Goal: Task Accomplishment & Management: Complete application form

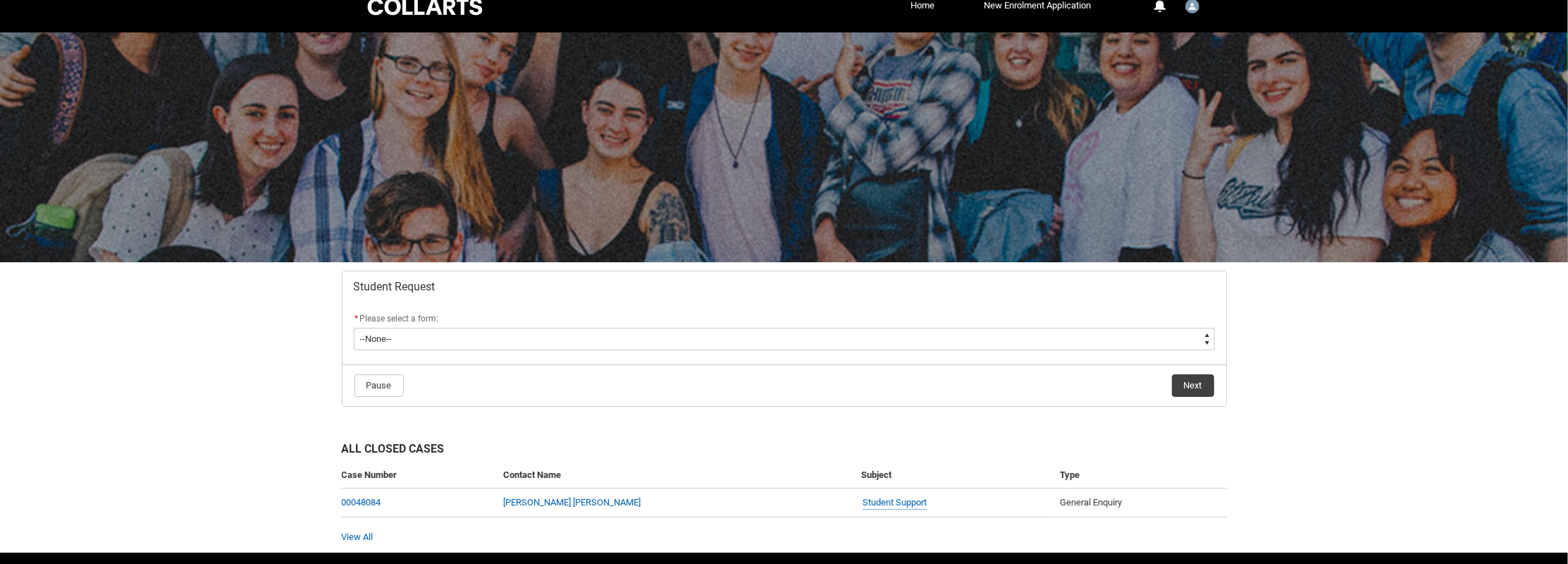
scroll to position [62, 0]
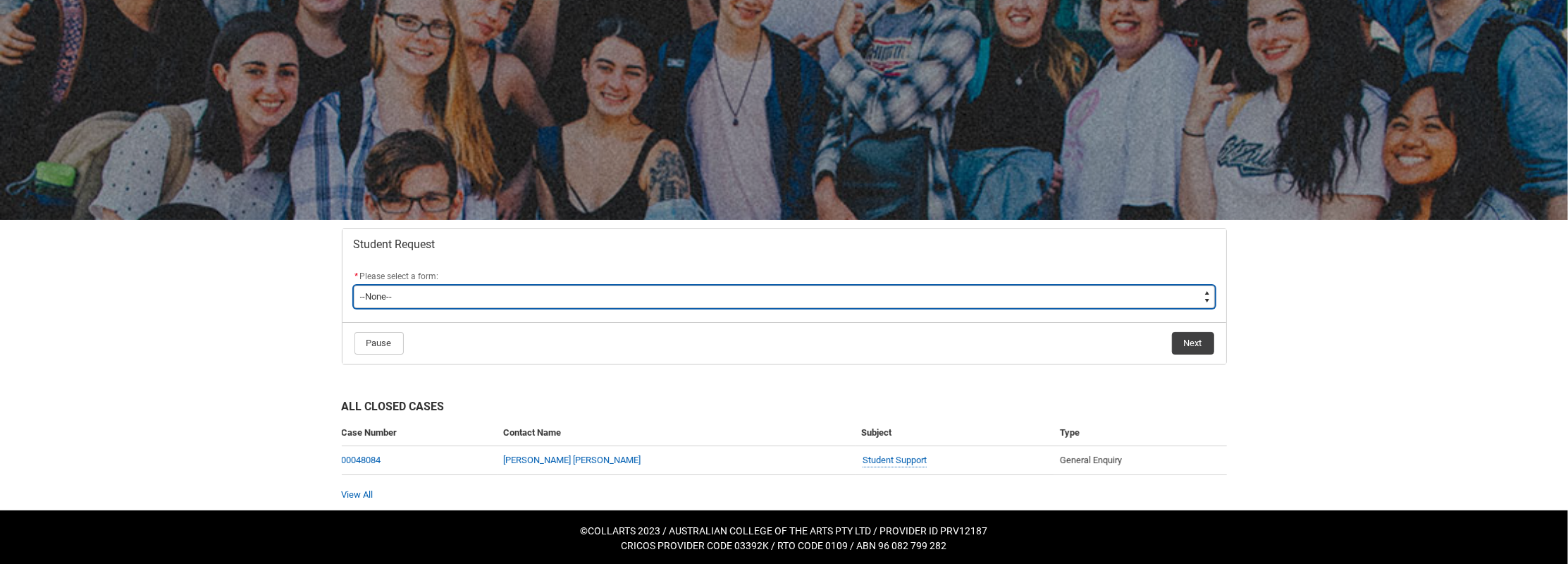
click at [494, 291] on select "--None-- Academic Transcript Application to Appeal Assignment Extension Change …" at bounding box center [784, 297] width 861 height 22
type lightning-select "Assignment_Extension_Choice"
click at [354, 285] on select "--None-- Academic Transcript Application to Appeal Assignment Extension Change …" at bounding box center [784, 297] width 861 height 22
select select "Assignment_Extension_Choice"
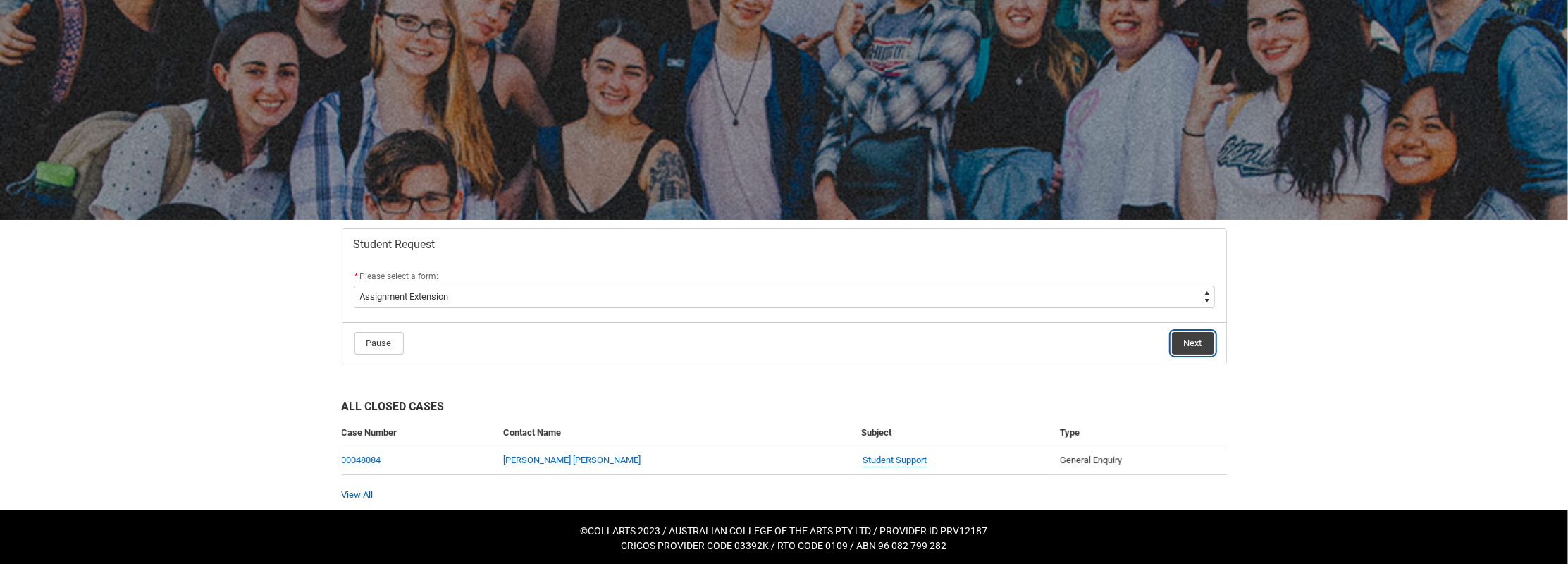
click at [1184, 345] on button "Next" at bounding box center [1193, 343] width 42 height 22
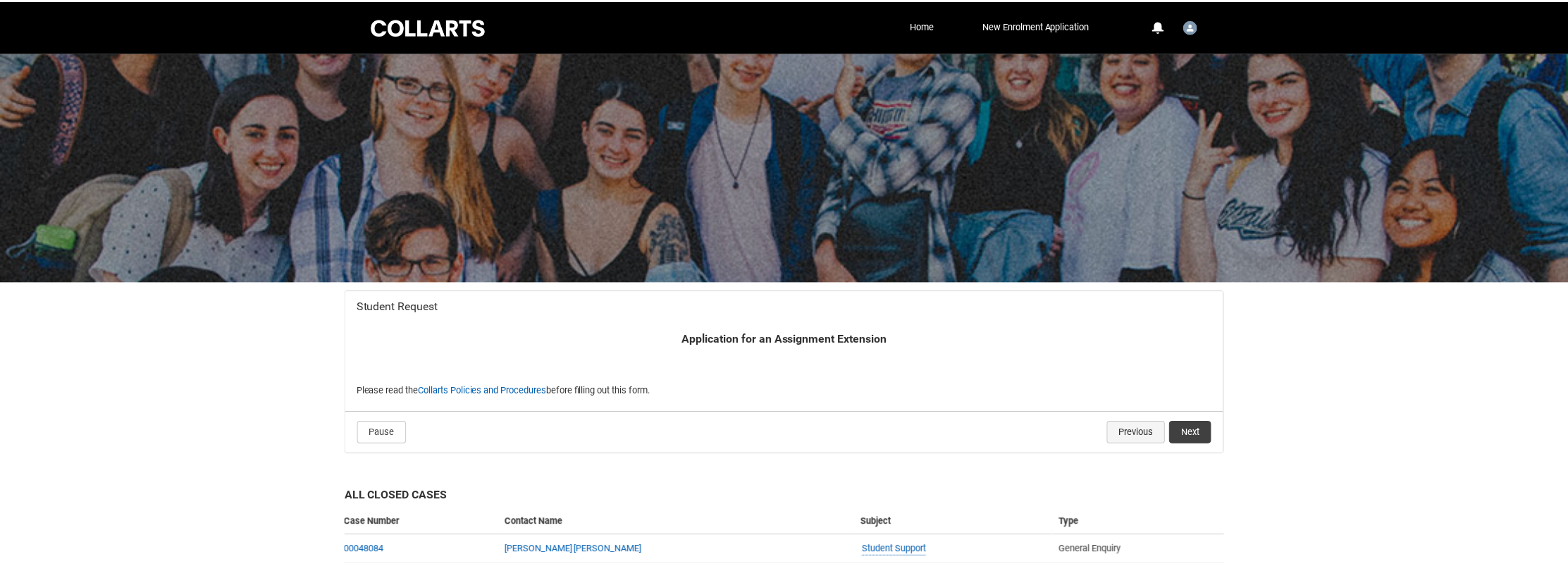
scroll to position [89, 0]
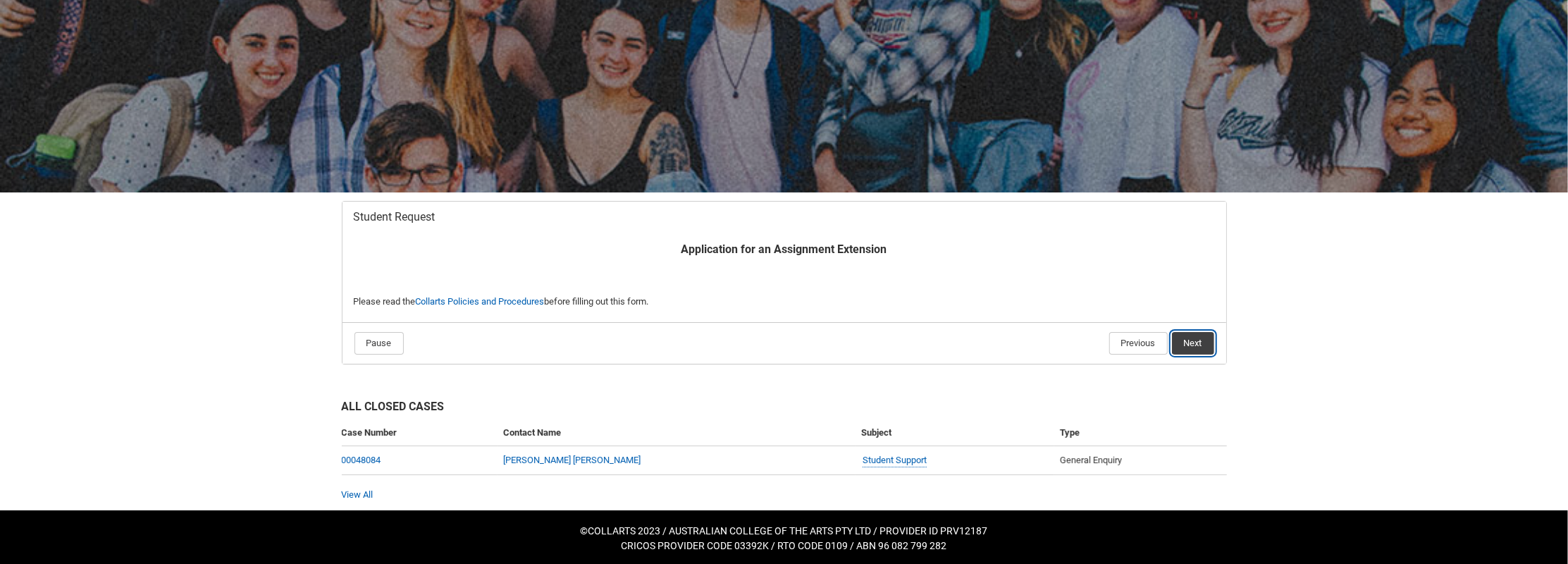
click at [1178, 339] on button "Next" at bounding box center [1193, 343] width 42 height 22
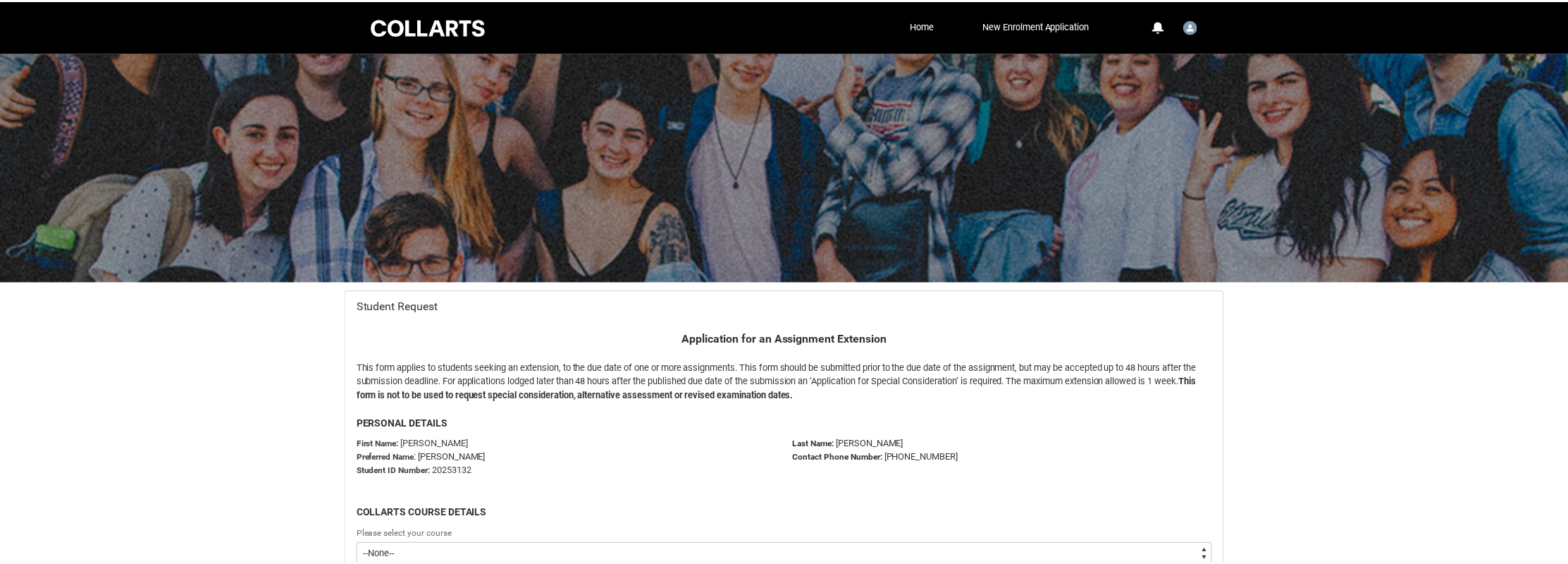
scroll to position [149, 0]
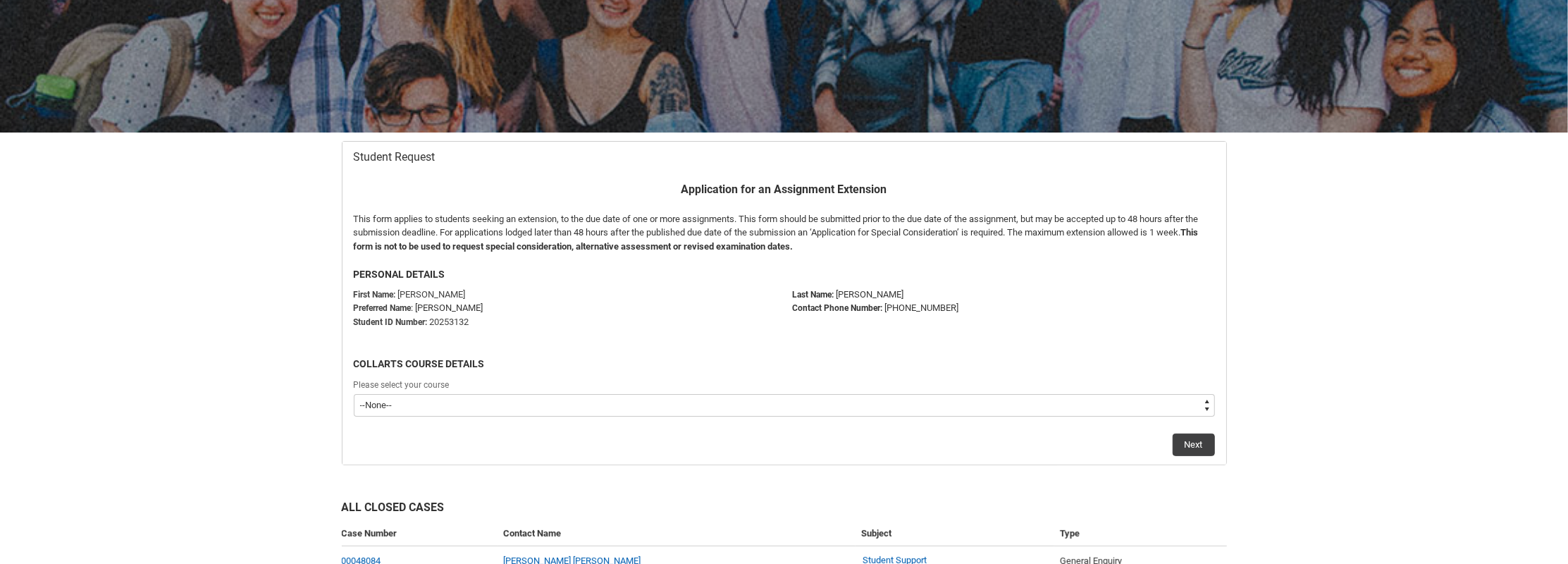
click at [514, 404] on select "--None-- Diploma of 2D Animation" at bounding box center [784, 405] width 861 height 22
type lightning-select "recordPicklist_ProgramEnrollment.a0jOZ000004tCj0YAE"
click at [354, 394] on select "--None-- Diploma of 2D Animation" at bounding box center [784, 405] width 861 height 22
select select "recordPicklist_ProgramEnrollment.a0jOZ000004tCj0YAE"
click at [1196, 442] on button "Next" at bounding box center [1193, 445] width 42 height 22
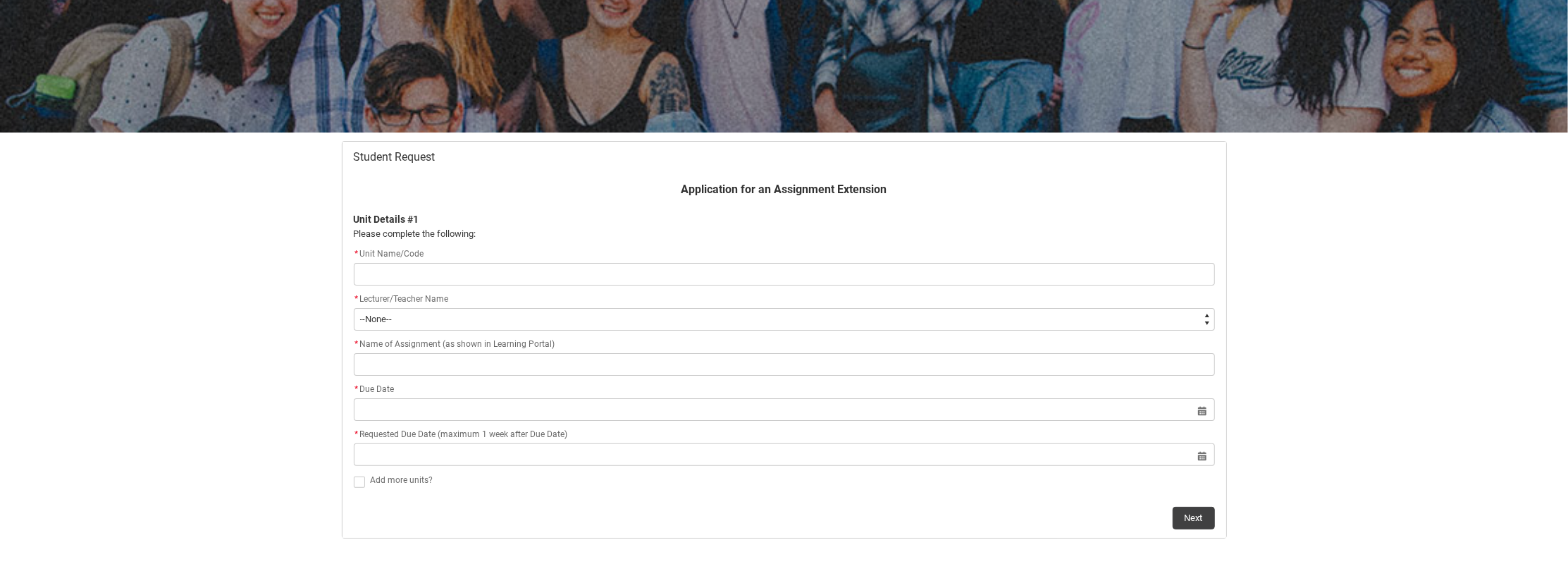
click at [503, 276] on input "Redu_Student_Request flow" at bounding box center [784, 274] width 861 height 22
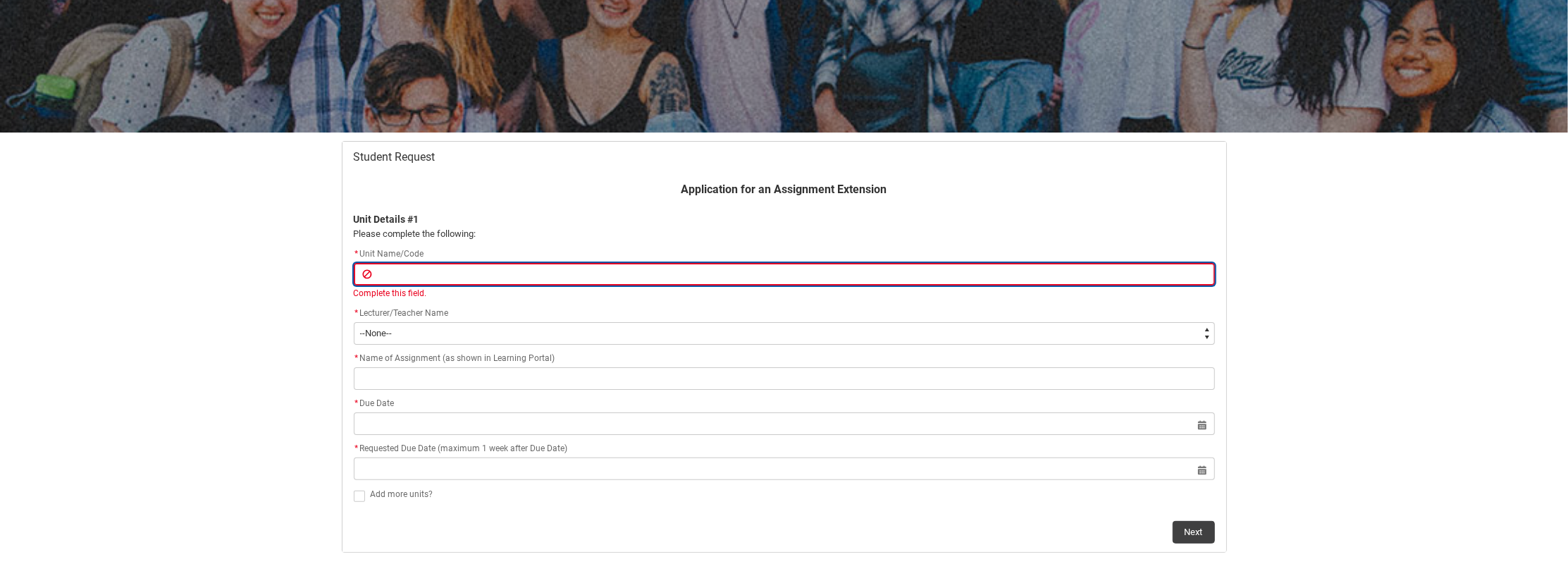
paste input "SHFA"
type lightning-primitive-input-simple "SHFA"
type input "SHFA"
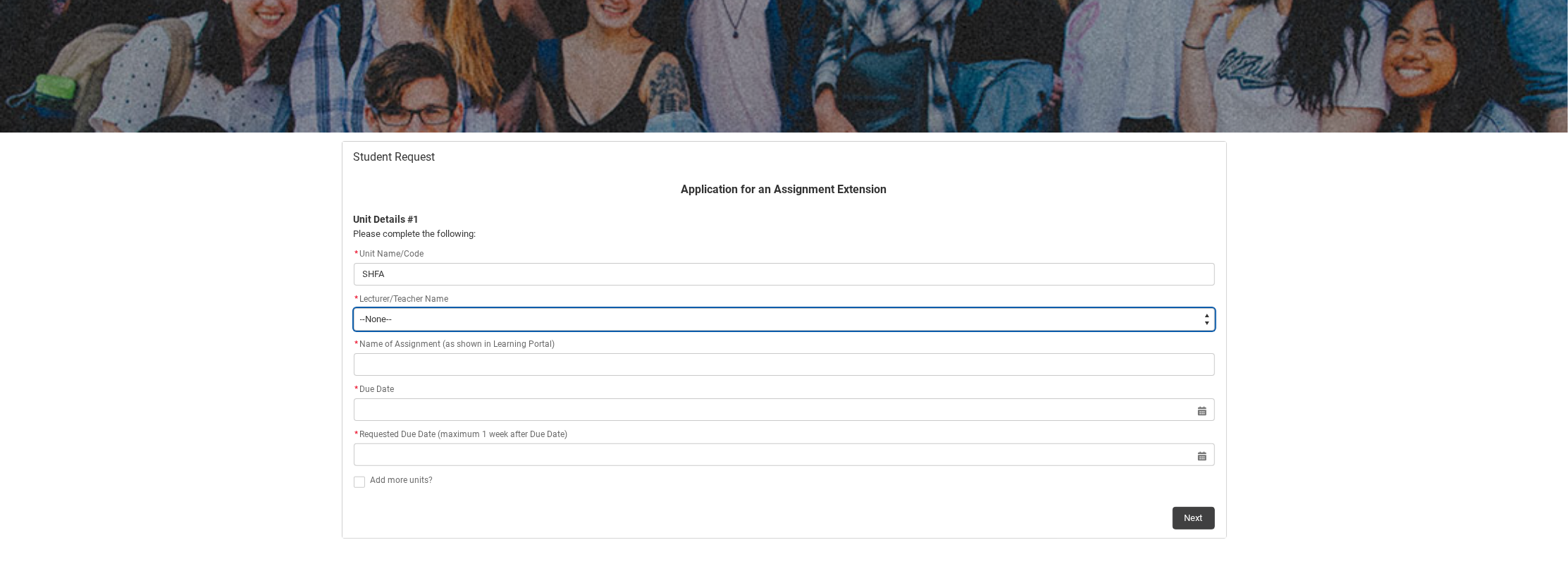
click at [481, 332] on flowruntime-screen-field "* Lecturer/Teacher Name * --None-- [PERSON_NAME] [PERSON_NAME] [PERSON_NAME] [P…" at bounding box center [784, 314] width 878 height 45
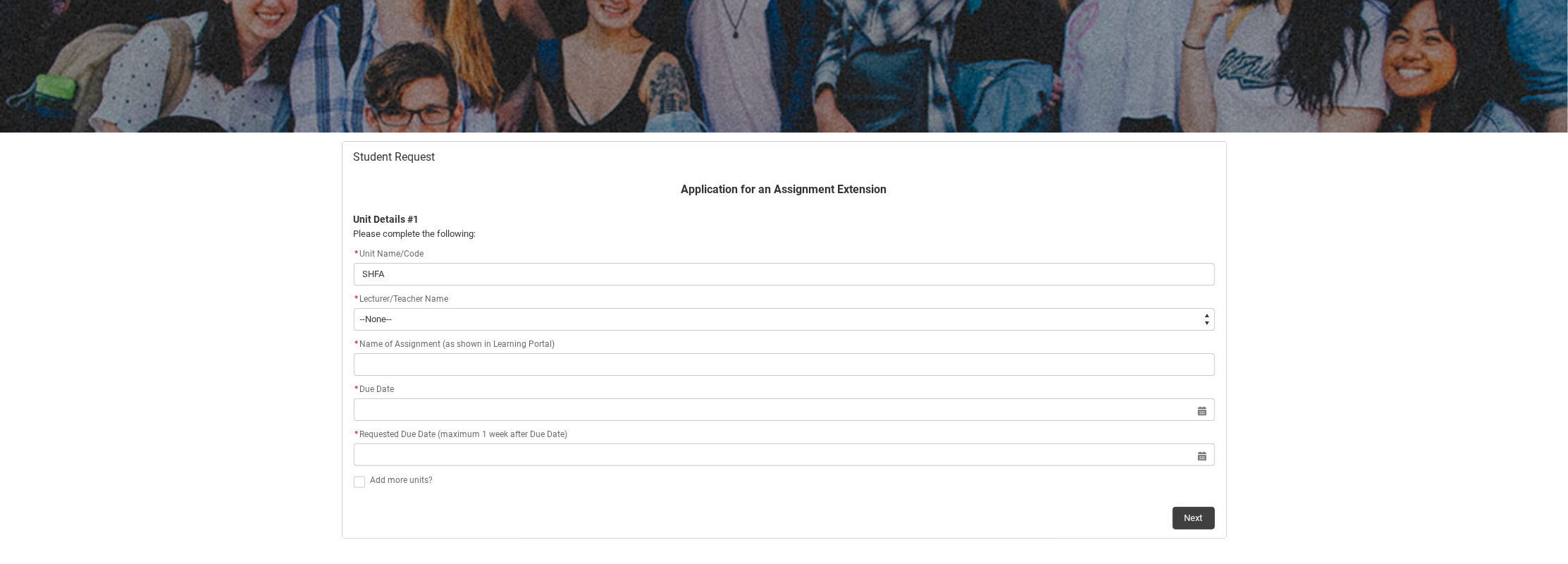
click at [304, 339] on div "Skip to Main Content Collarts Education Community Home New Enrolment Applicatio…" at bounding box center [784, 296] width 1568 height 891
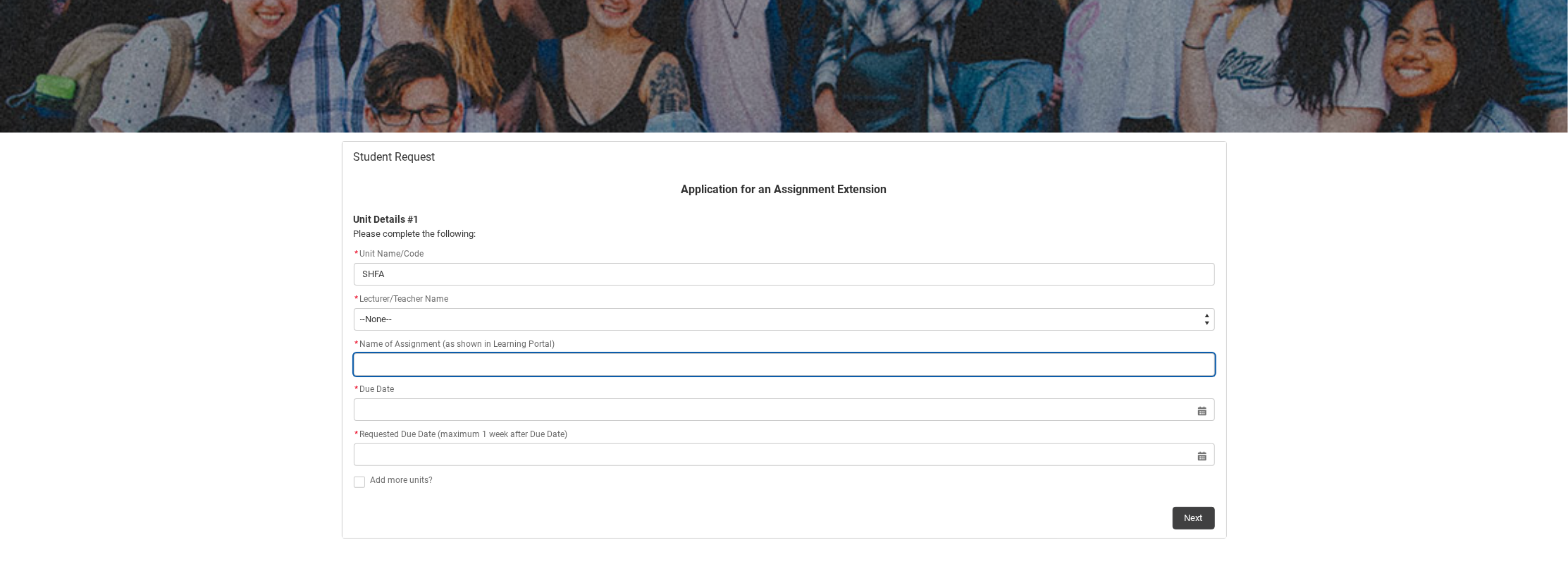
click at [490, 359] on input "Redu_Student_Request flow" at bounding box center [784, 364] width 861 height 22
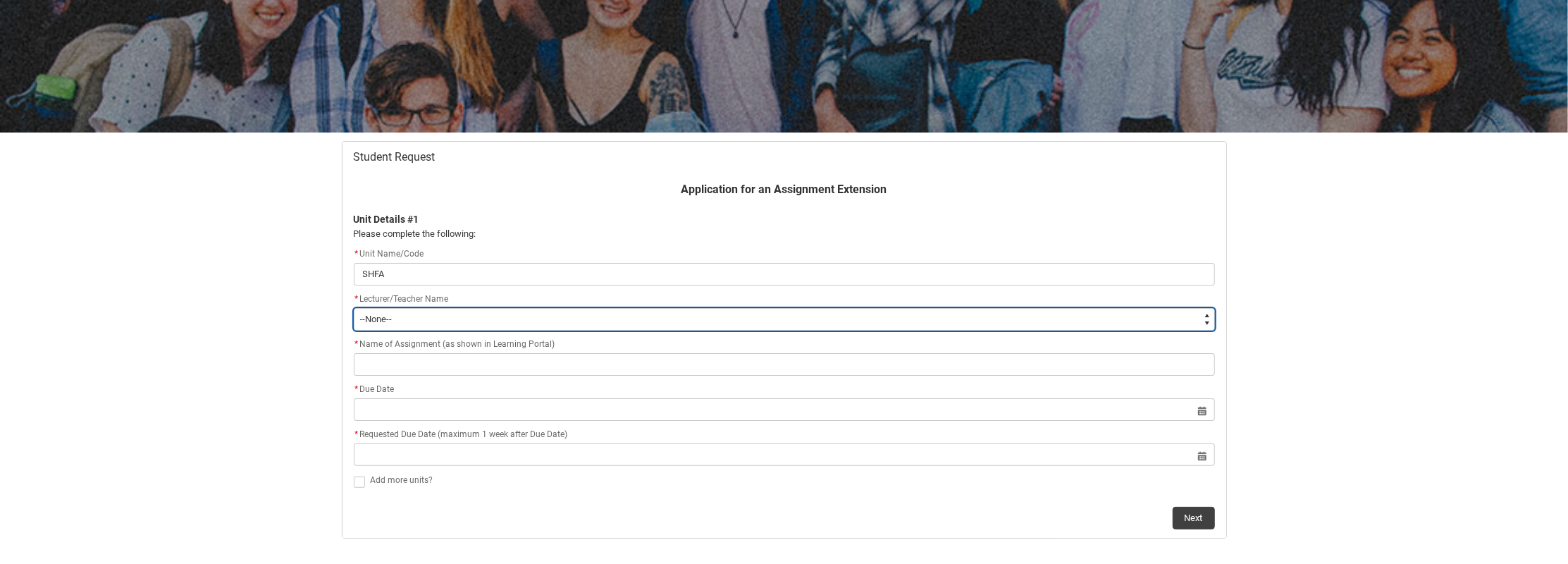
click at [465, 316] on select "--None-- [PERSON_NAME] [PERSON_NAME] [PERSON_NAME] [PERSON_NAME] [PERSON_NAME] …" at bounding box center [784, 319] width 861 height 22
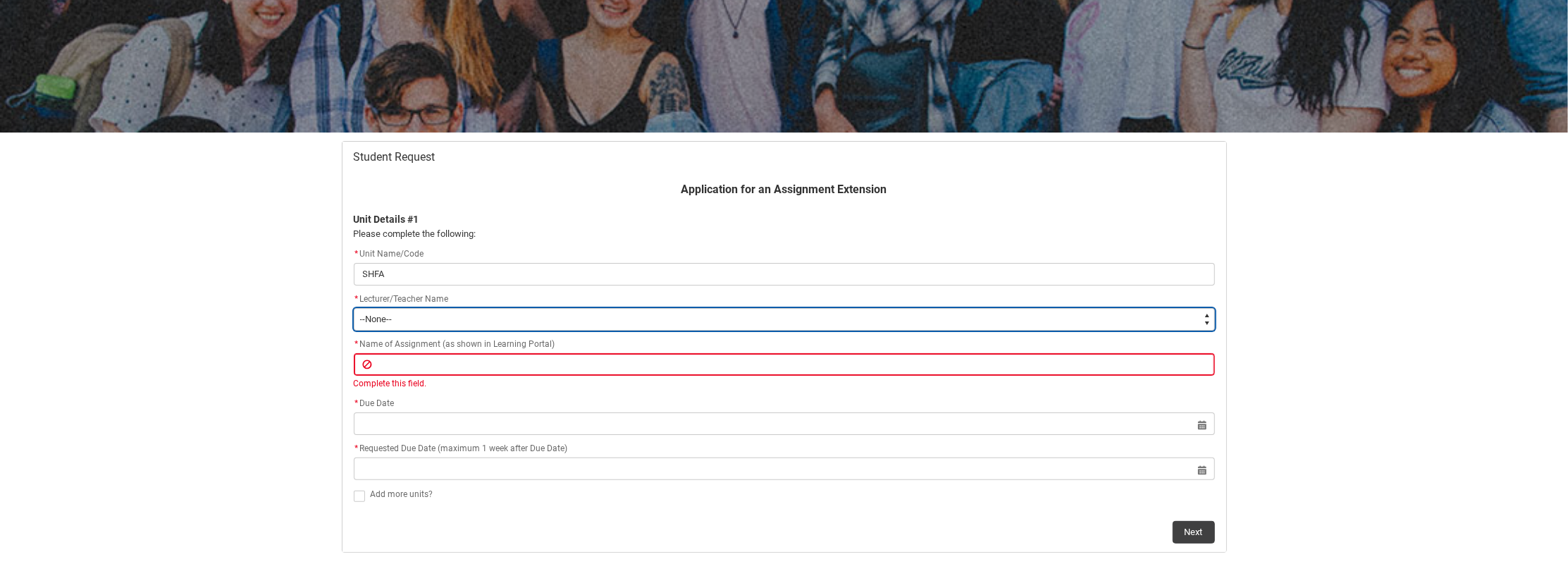
type lightning-select "Faculty_NamefromAtoM.003OZ00000PPdB3YAL"
click at [354, 308] on select "--None-- [PERSON_NAME] [PERSON_NAME] [PERSON_NAME] [PERSON_NAME] [PERSON_NAME] …" at bounding box center [784, 319] width 861 height 22
select select "Faculty_NamefromAtoM.003OZ00000PPdB3YAL"
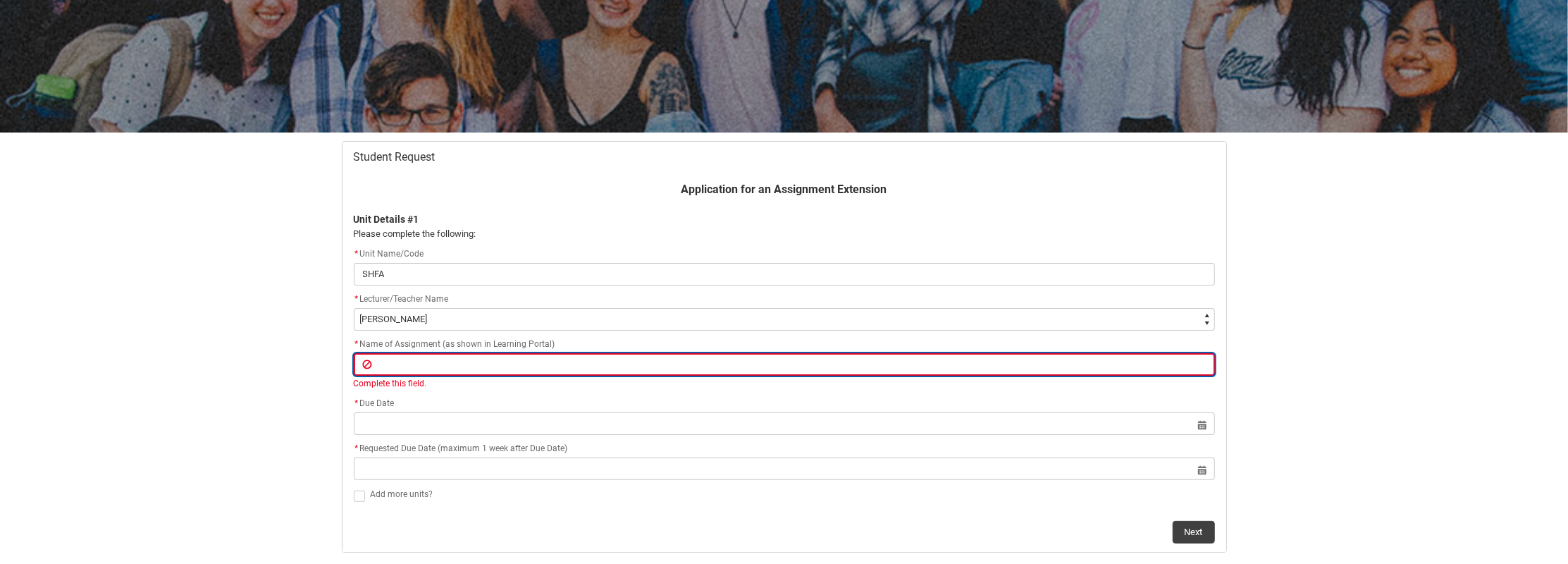
click at [404, 355] on input "Redu_Student_Request flow" at bounding box center [784, 364] width 861 height 22
paste input "Assignment 1: Presentation, Investigate an animation technique or style."
type lightning-primitive-input-simple "Assignment 1: Presentation, Investigate an animation technique or style."
type input "Assignment 1: Presentation, Investigate an animation technique or style."
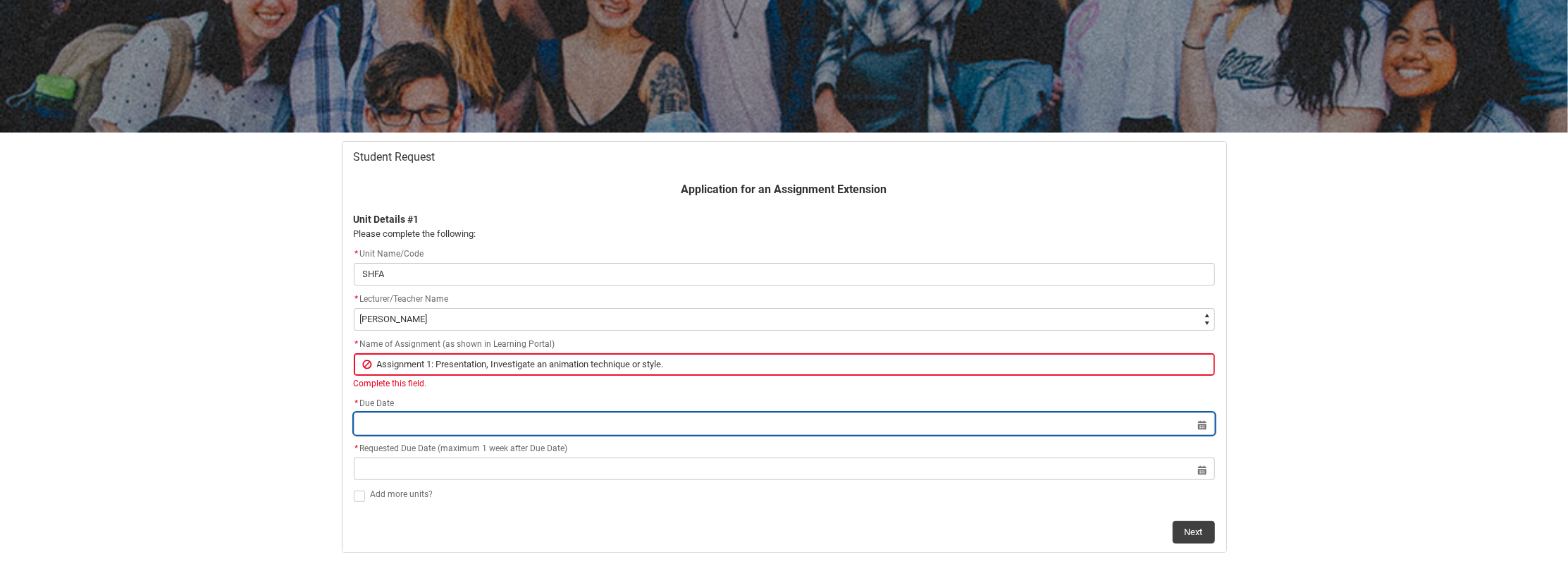
click at [566, 426] on lightning-datepicker "Select a date for Format: [DATE]" at bounding box center [784, 423] width 861 height 10
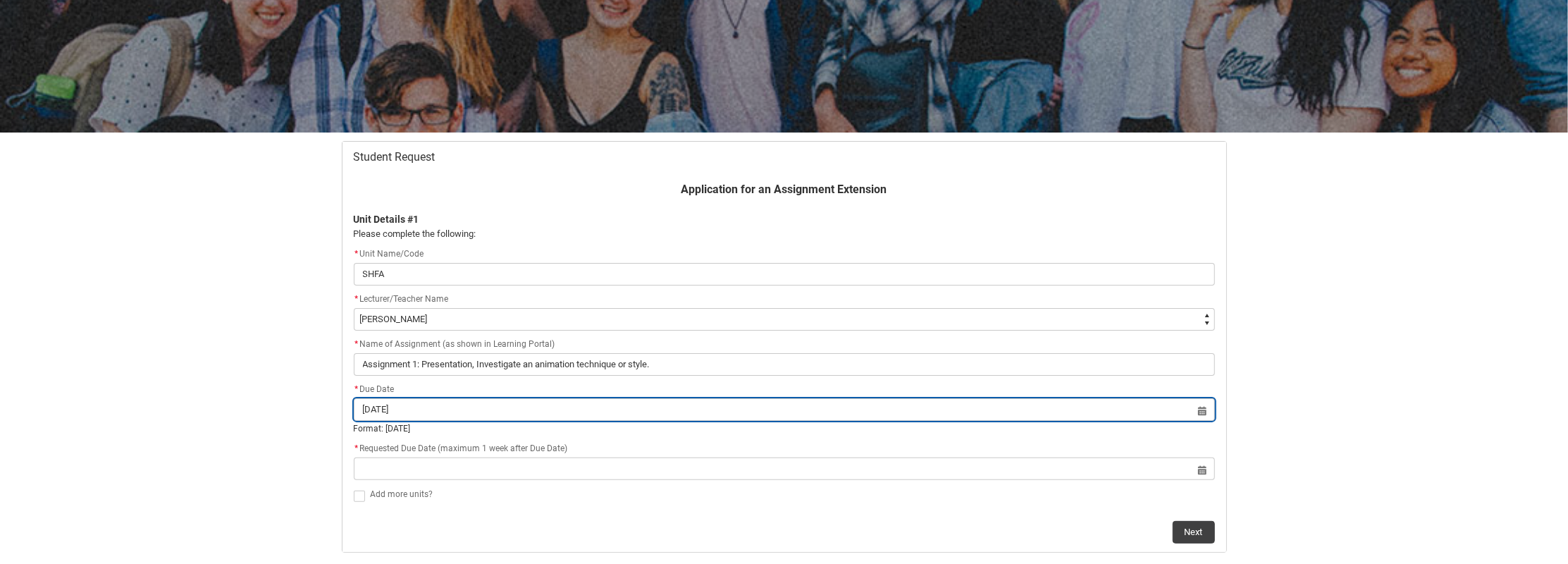
type input "[DATE]"
type lightning-datepicker "[DATE]"
type lightning-input "[DATE]"
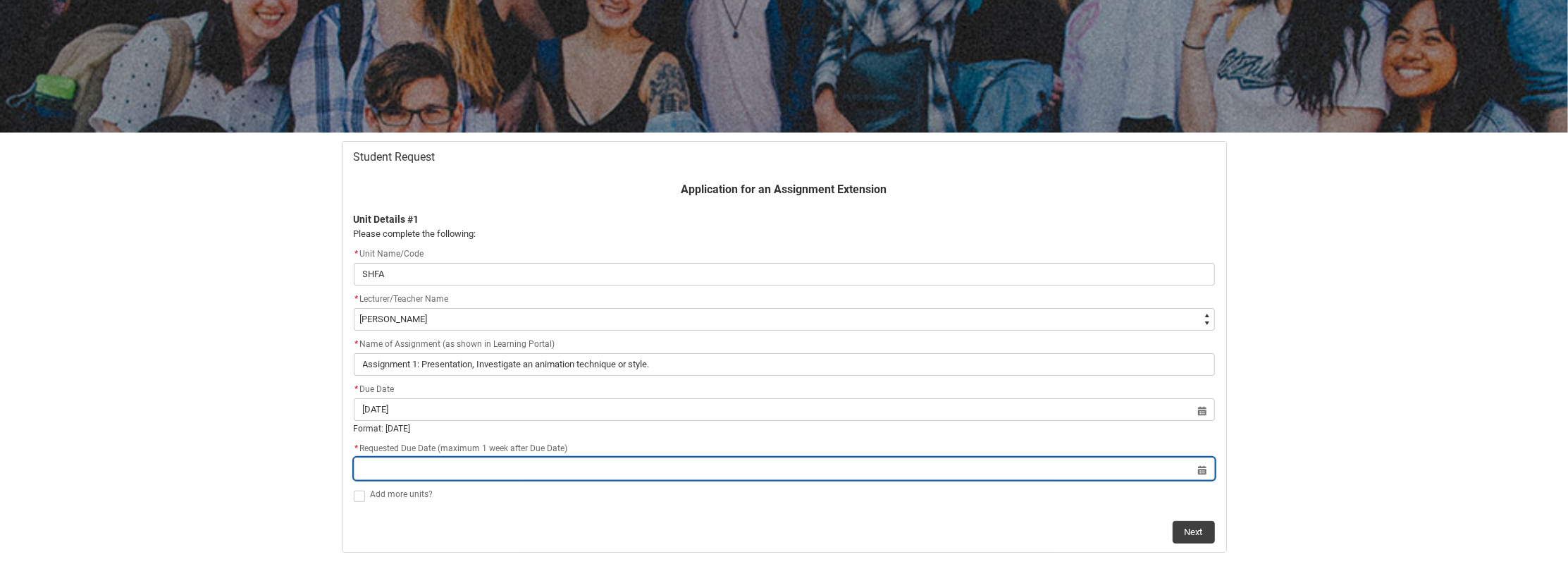
type input "[DATE]"
click at [436, 471] on input "Redu_Student_Request flow" at bounding box center [784, 469] width 861 height 22
select select "2025"
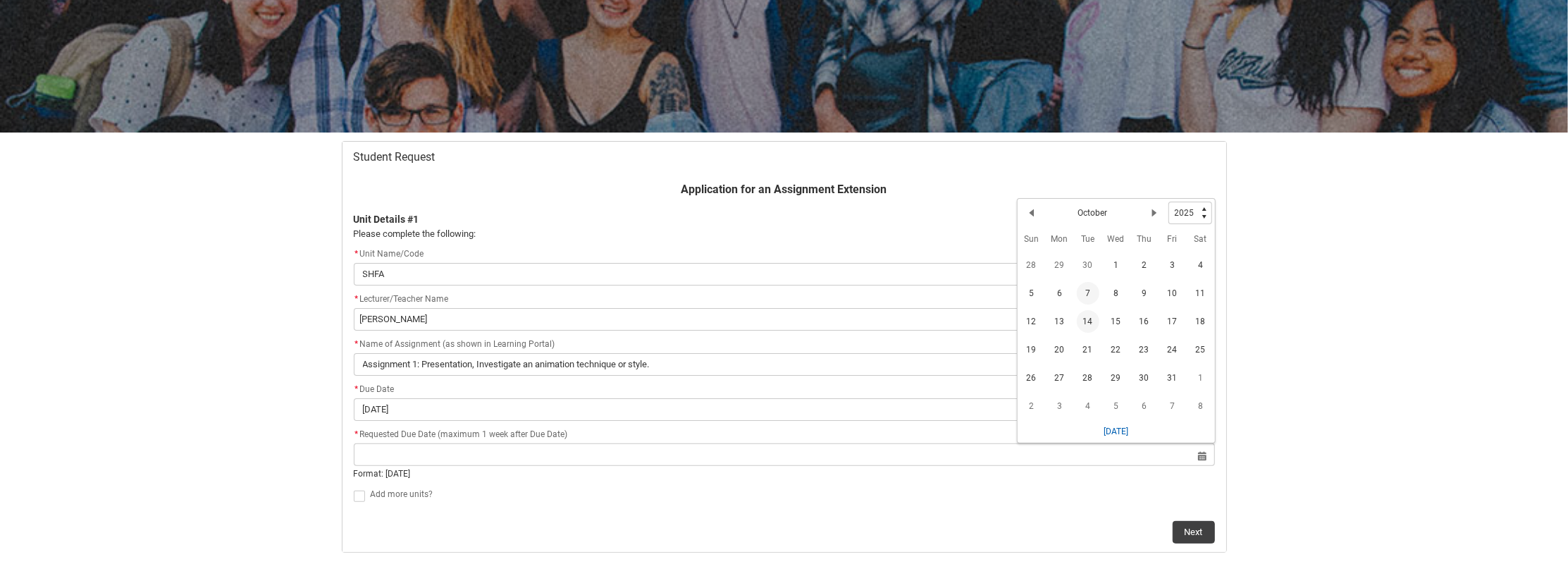
click at [1093, 317] on span "14" at bounding box center [1088, 321] width 22 height 22
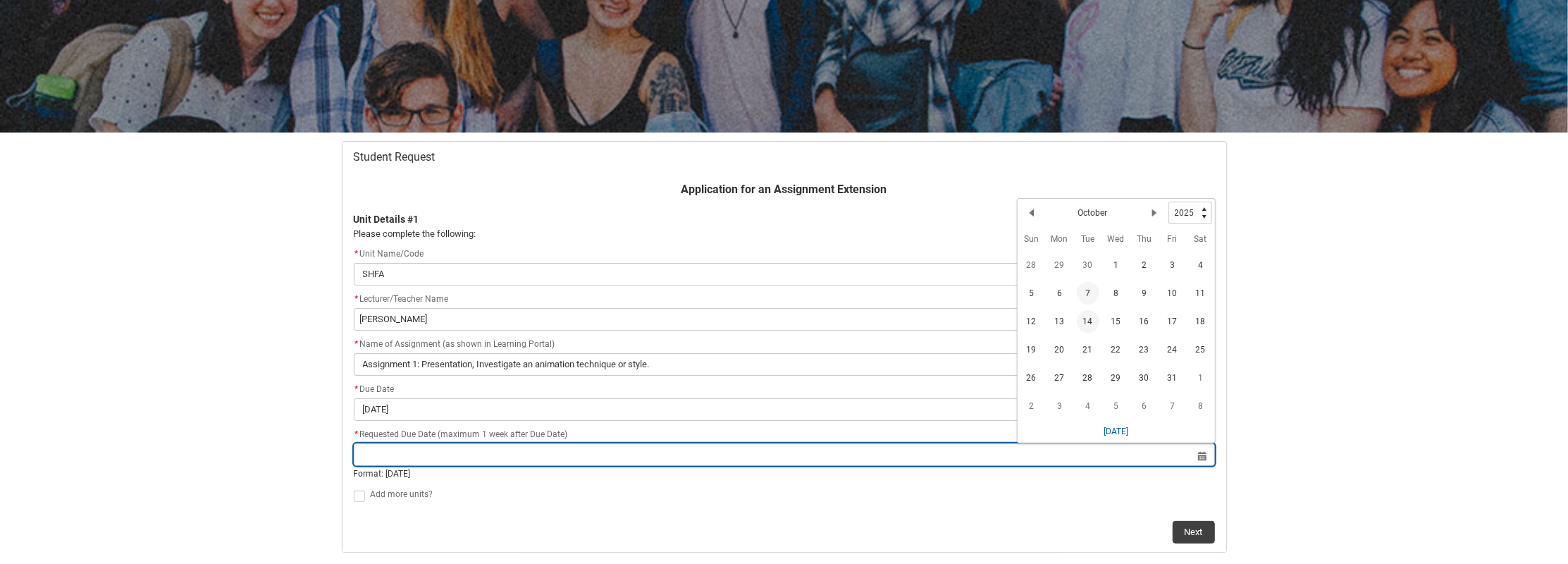
type lightning-datepicker "[DATE]"
type lightning-input "[DATE]"
type input "[DATE]"
click at [970, 460] on input "[DATE]" at bounding box center [784, 454] width 861 height 22
select select "2025"
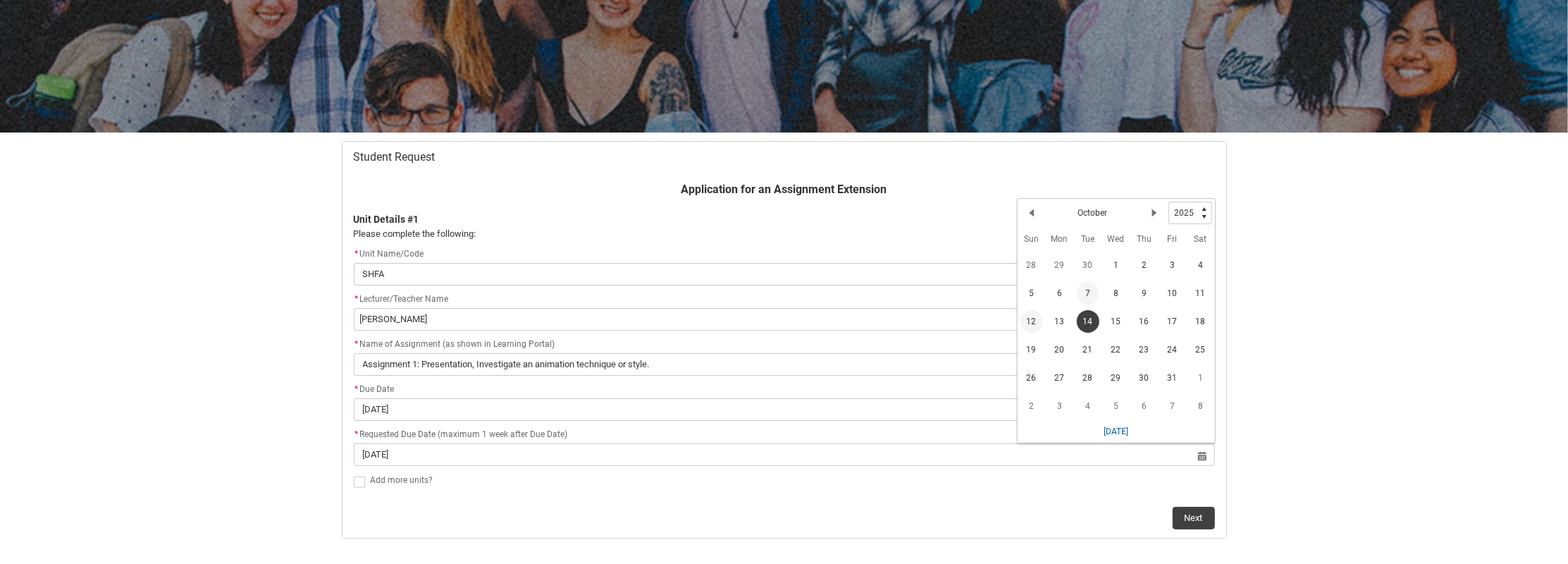
click at [1037, 323] on span "12" at bounding box center [1032, 321] width 22 height 22
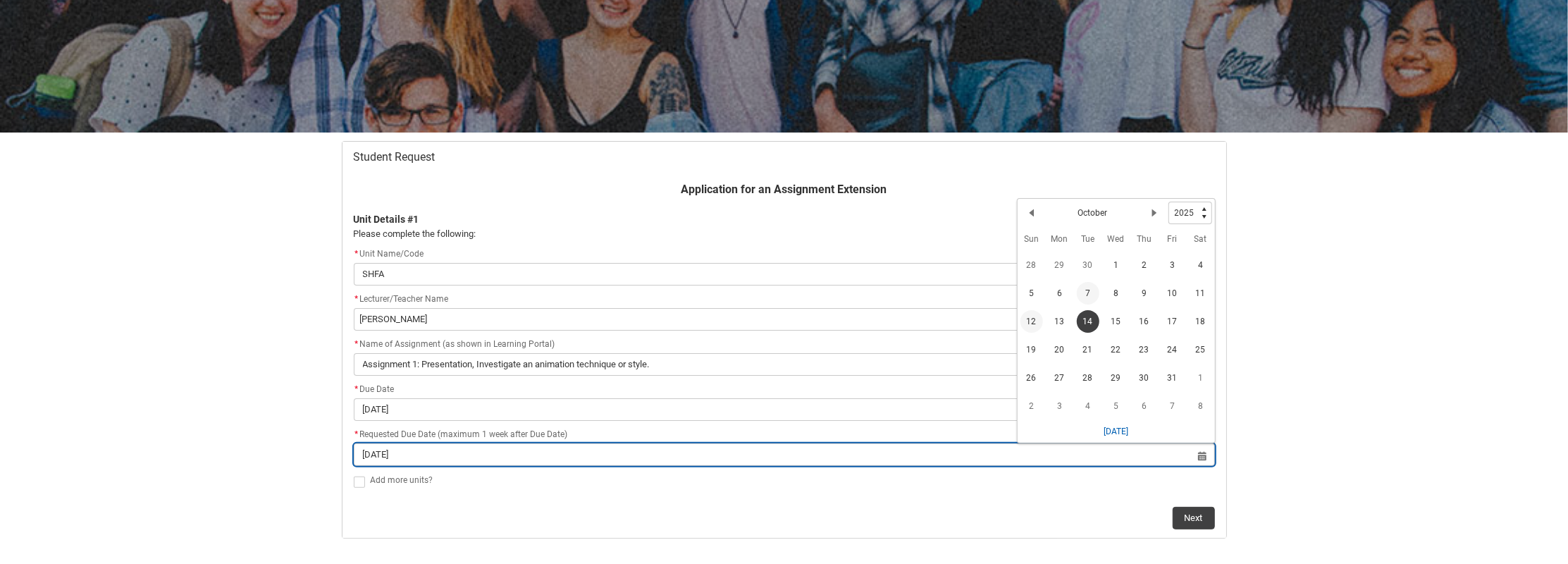
type lightning-datepicker "[DATE]"
type lightning-input "[DATE]"
type input "[DATE]"
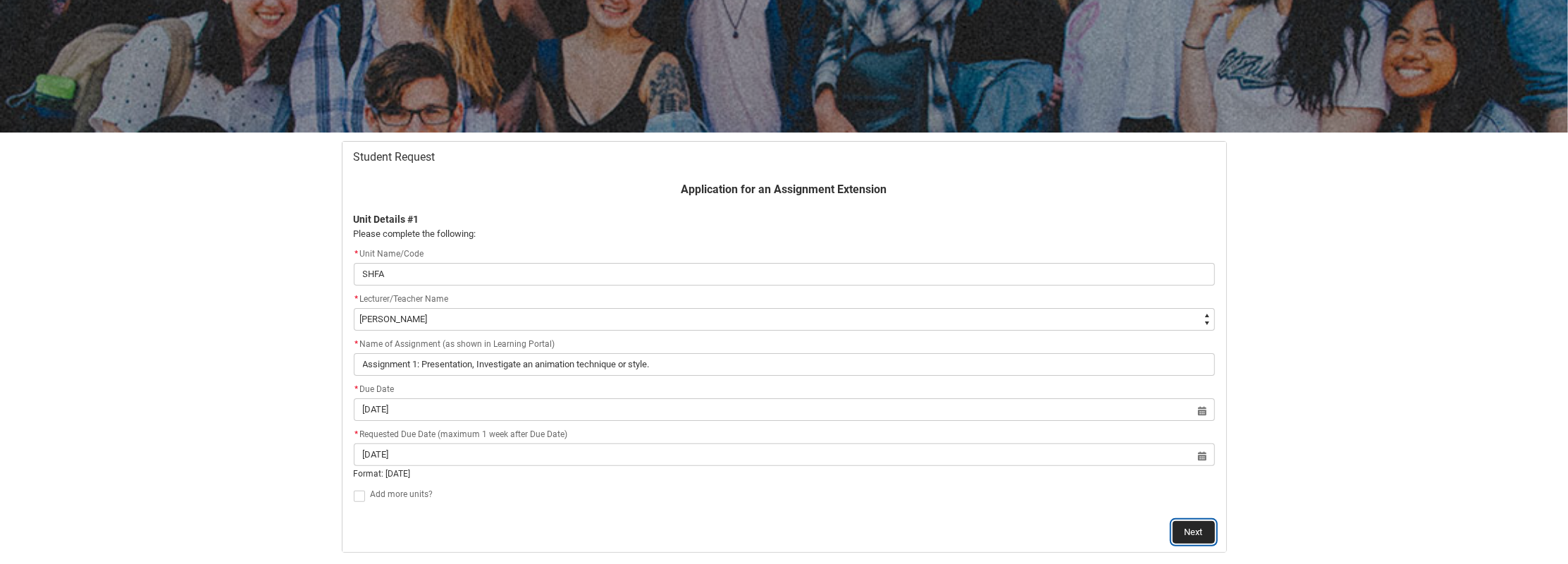
click at [1212, 537] on button "Next" at bounding box center [1193, 532] width 42 height 22
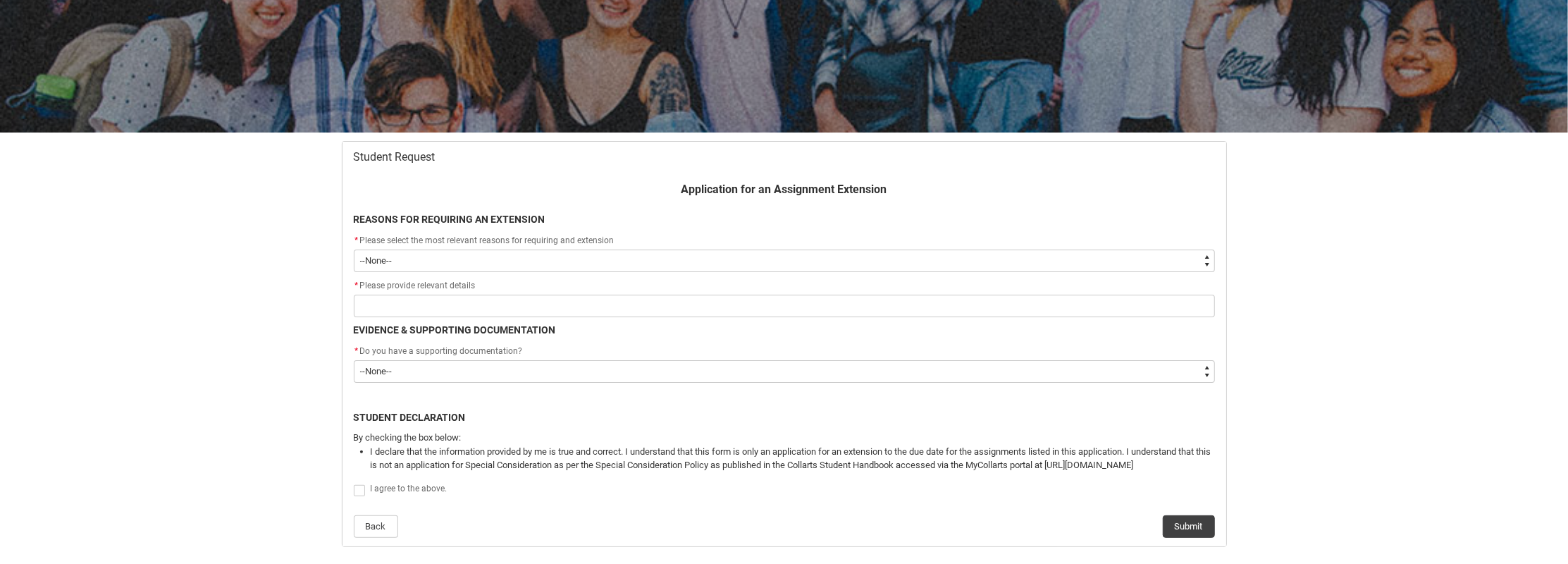
click at [410, 263] on select "--None-- Medical Reasons Work obligations Family obligations Academic Difficult…" at bounding box center [784, 261] width 861 height 22
type lightning-select "Other"
click at [354, 249] on select "--None-- Medical Reasons Work obligations Family obligations Academic Difficult…" at bounding box center [784, 261] width 861 height 22
select select "Other"
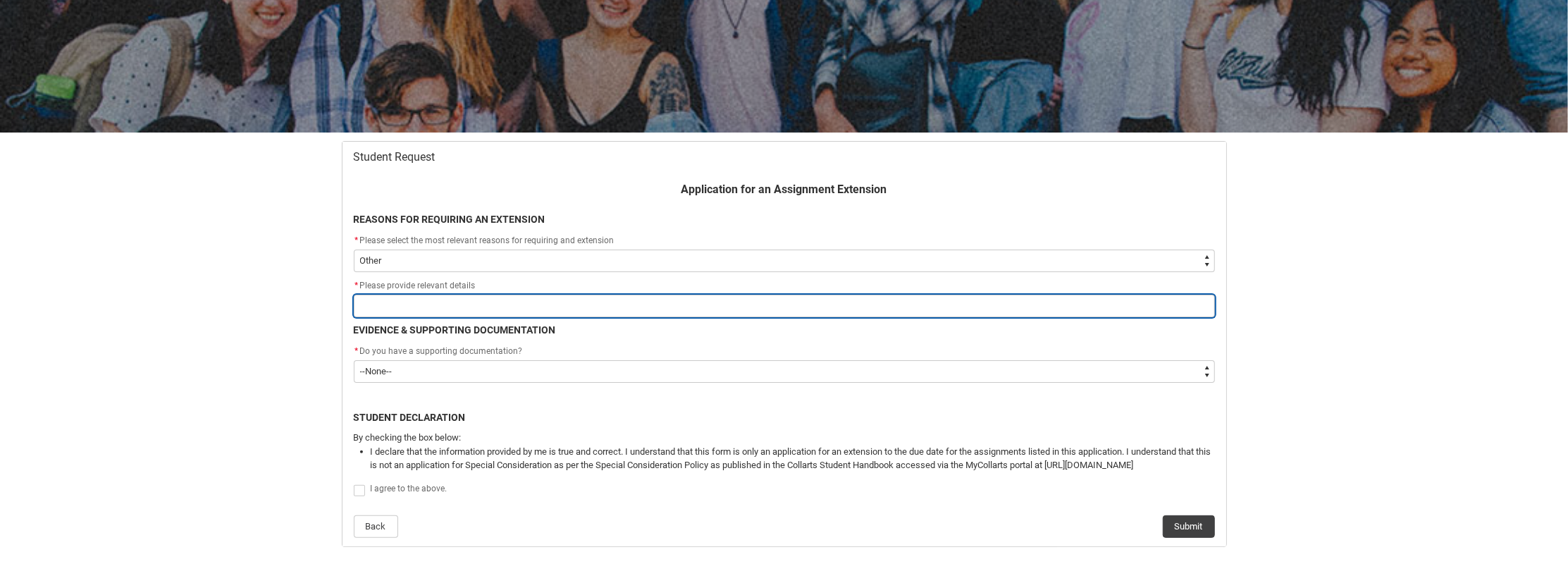
click at [443, 300] on input "Redu_Student_Request flow" at bounding box center [784, 306] width 861 height 22
type lightning-primitive-input-simple "M"
type input "M"
type lightning-primitive-input-simple "My"
type input "My"
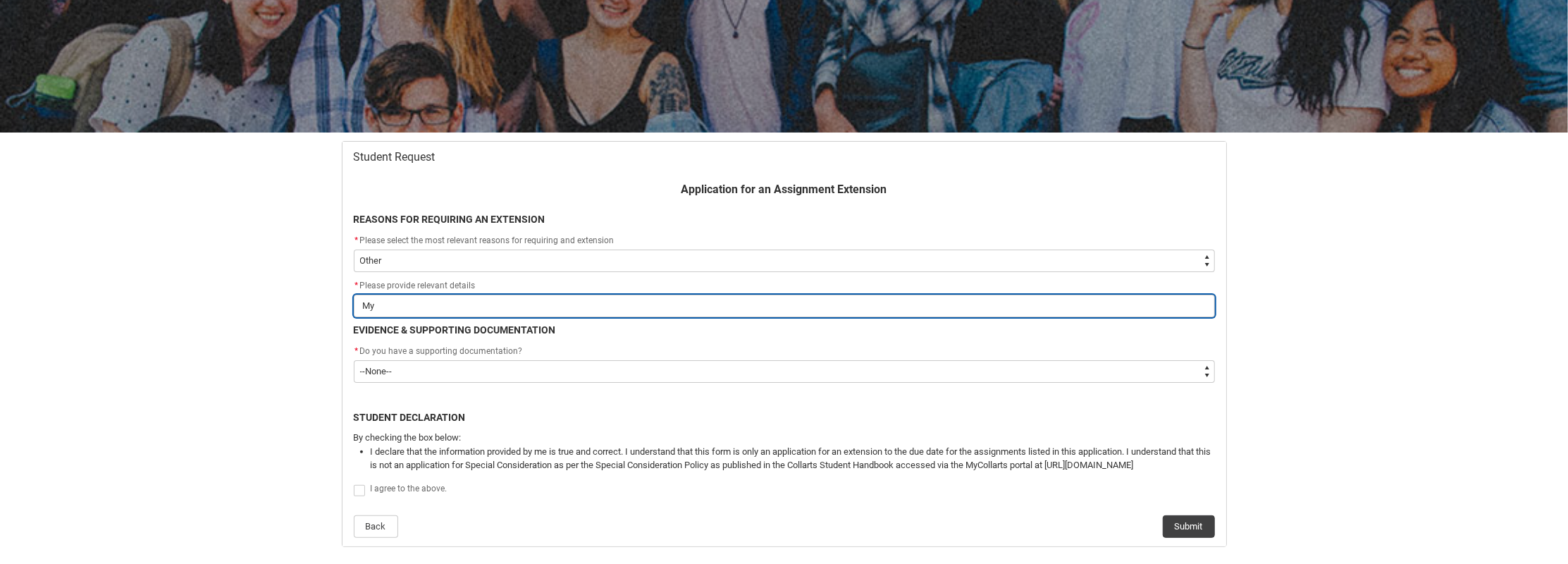
type lightning-primitive-input-simple "My"
type input "My"
type lightning-primitive-input-simple "My s"
type input "My s"
type lightning-primitive-input-simple "My ss"
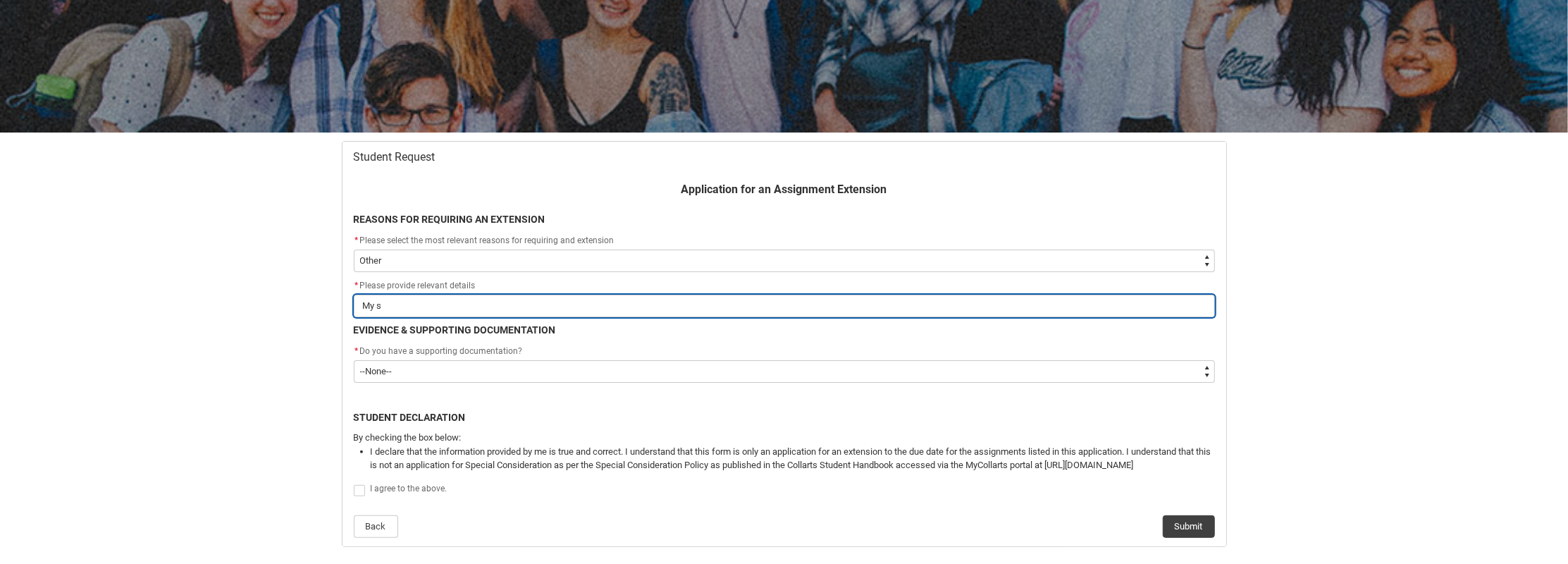
type input "My ss"
type lightning-primitive-input-simple "My ssd"
type input "My ssd"
type lightning-primitive-input-simple "My ssd"
type input "My ssd"
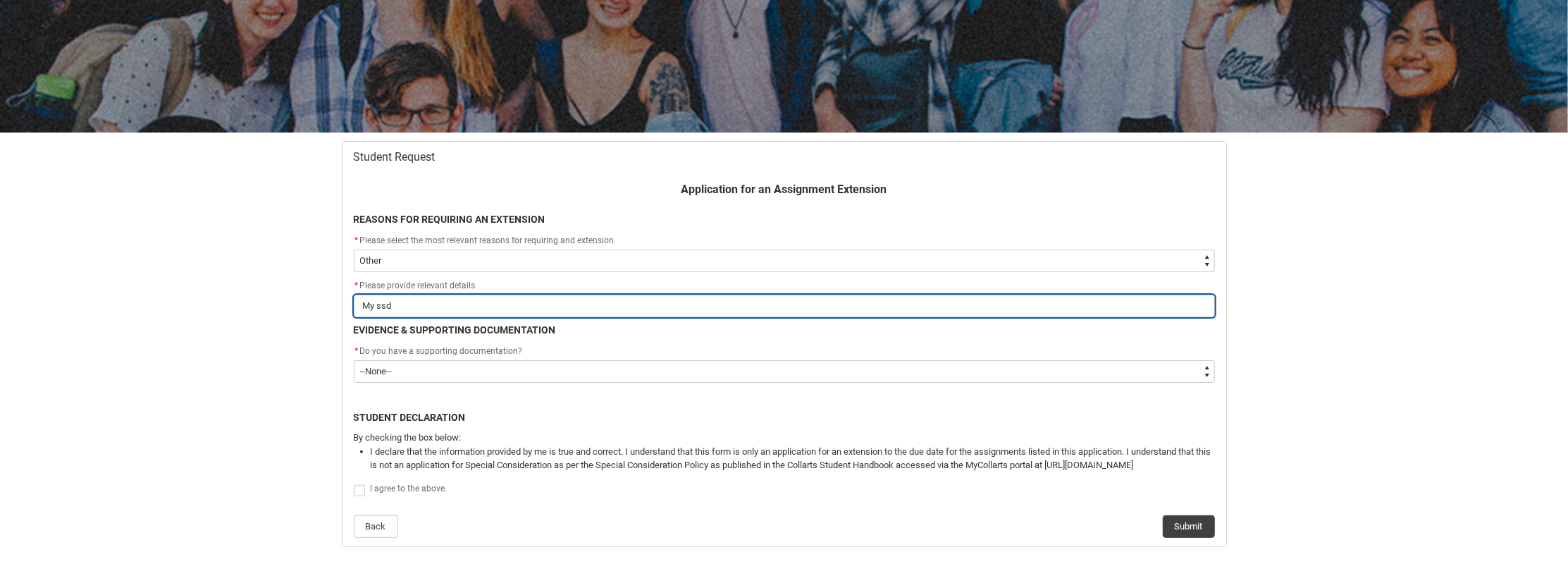
type lightning-primitive-input-simple "My ssd f"
type input "My ssd f"
type lightning-primitive-input-simple "My ssd fa"
type input "My ssd fa"
type lightning-primitive-input-simple "My ssd fai"
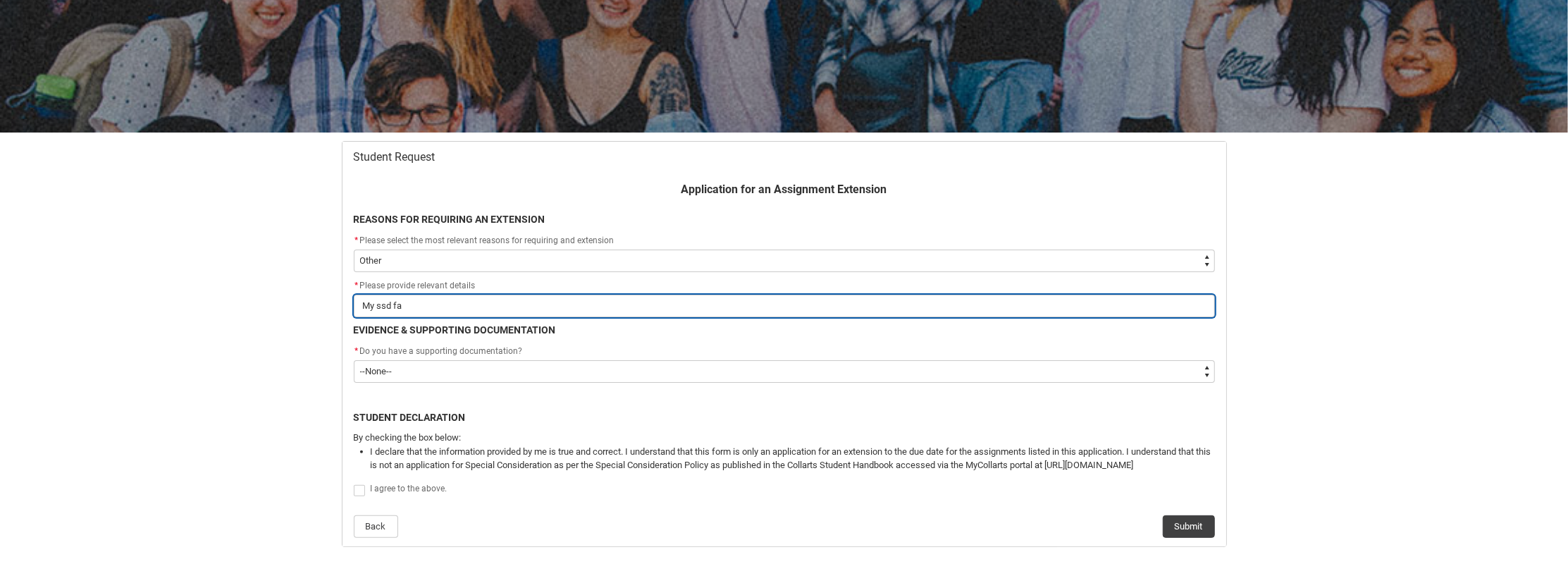
type input "My ssd fai"
type lightning-primitive-input-simple "My ssd fail"
type input "My ssd fail"
type lightning-primitive-input-simple "My ssd [PERSON_NAME]"
type input "My ssd [PERSON_NAME]"
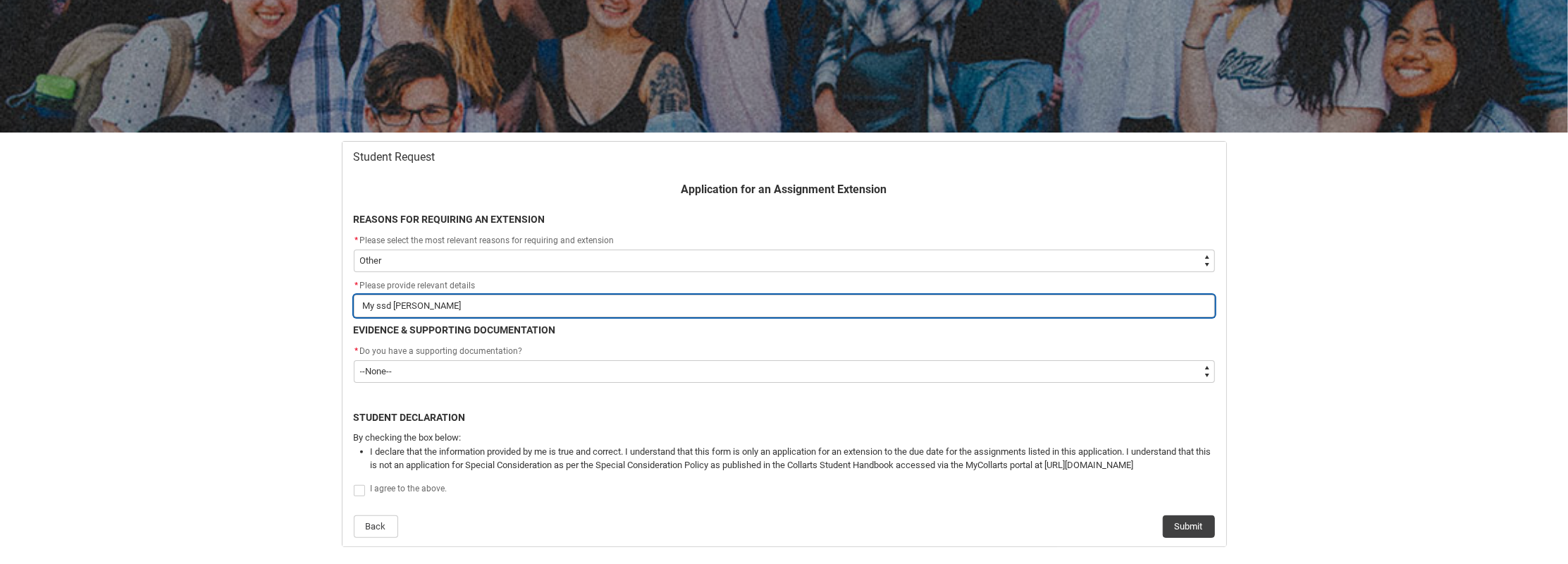
type lightning-primitive-input-simple "My ssd failed"
type input "My ssd failed"
type lightning-primitive-input-simple "My ssd failed"
type input "My ssd failed"
type lightning-primitive-input-simple "My ssd failed o"
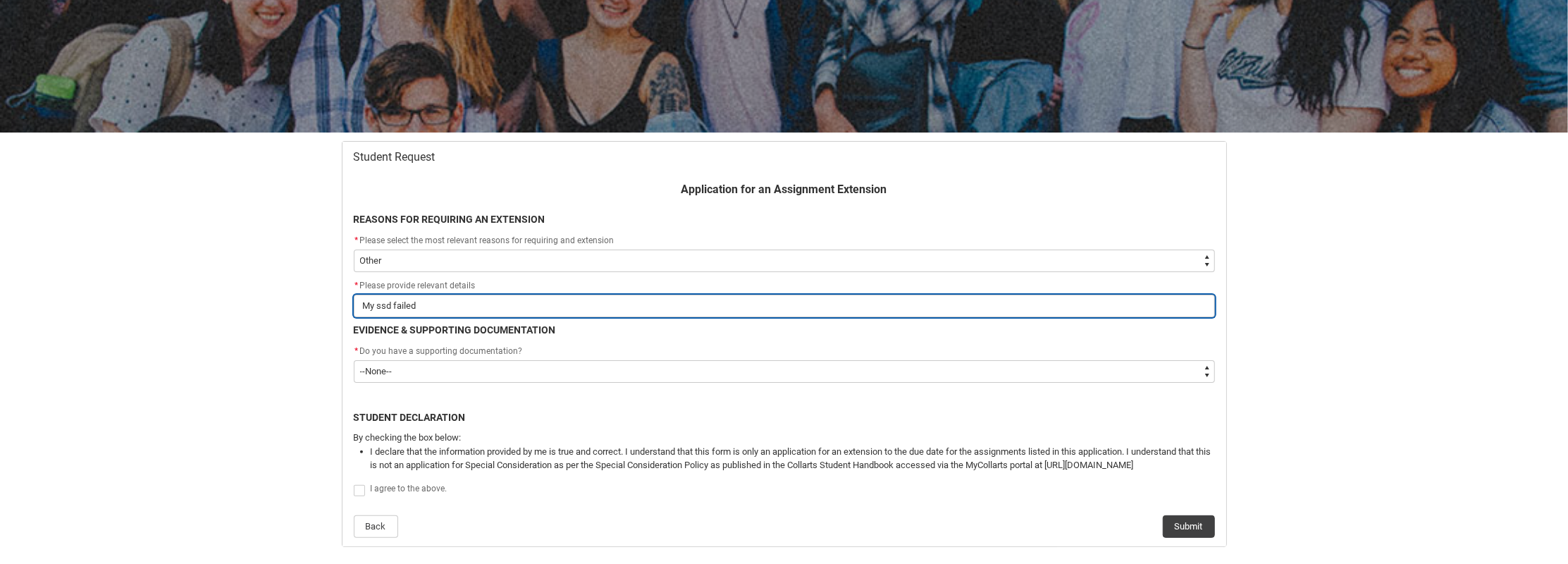
type input "My ssd failed o"
type lightning-primitive-input-simple "My ssd failed on"
type input "My ssd failed on"
type lightning-primitive-input-simple "My ssd failed on"
type input "My ssd failed on"
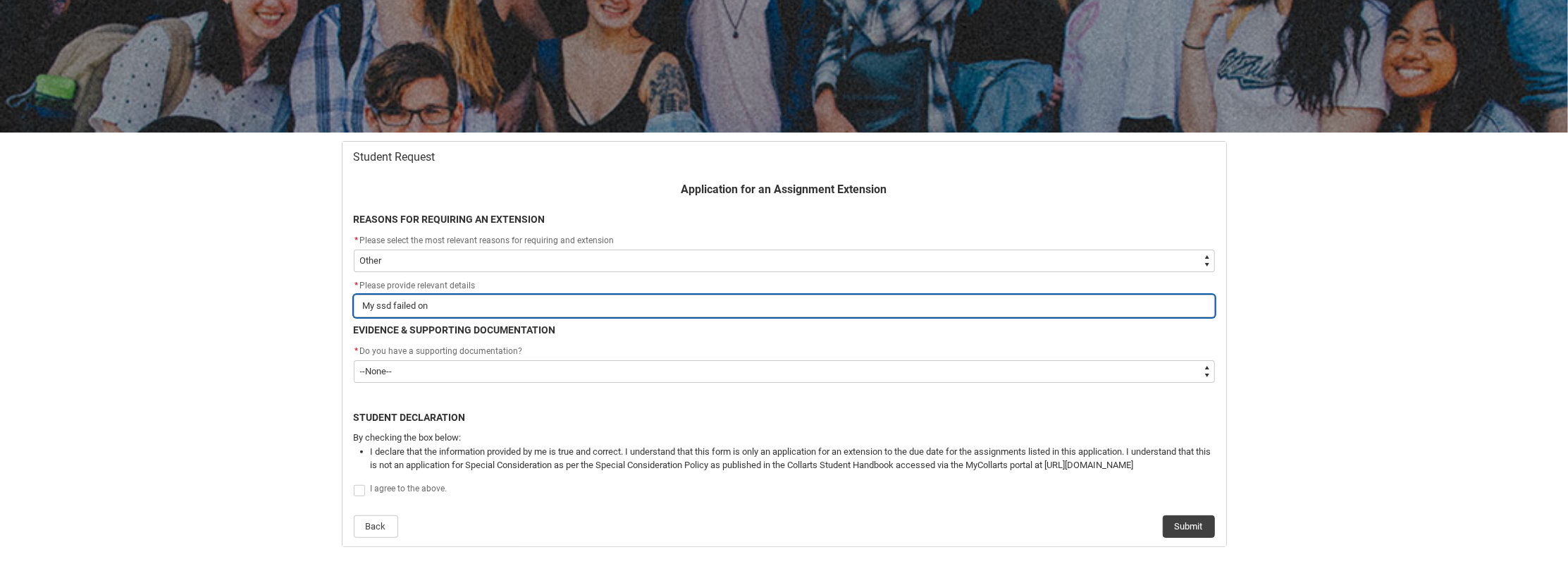
type lightning-primitive-input-simple "My ssd failed on m"
type input "My ssd failed on m"
type lightning-primitive-input-simple "My ssd failed on me"
type input "My ssd failed on me"
type lightning-primitive-input-simple "My ssd failed on me"
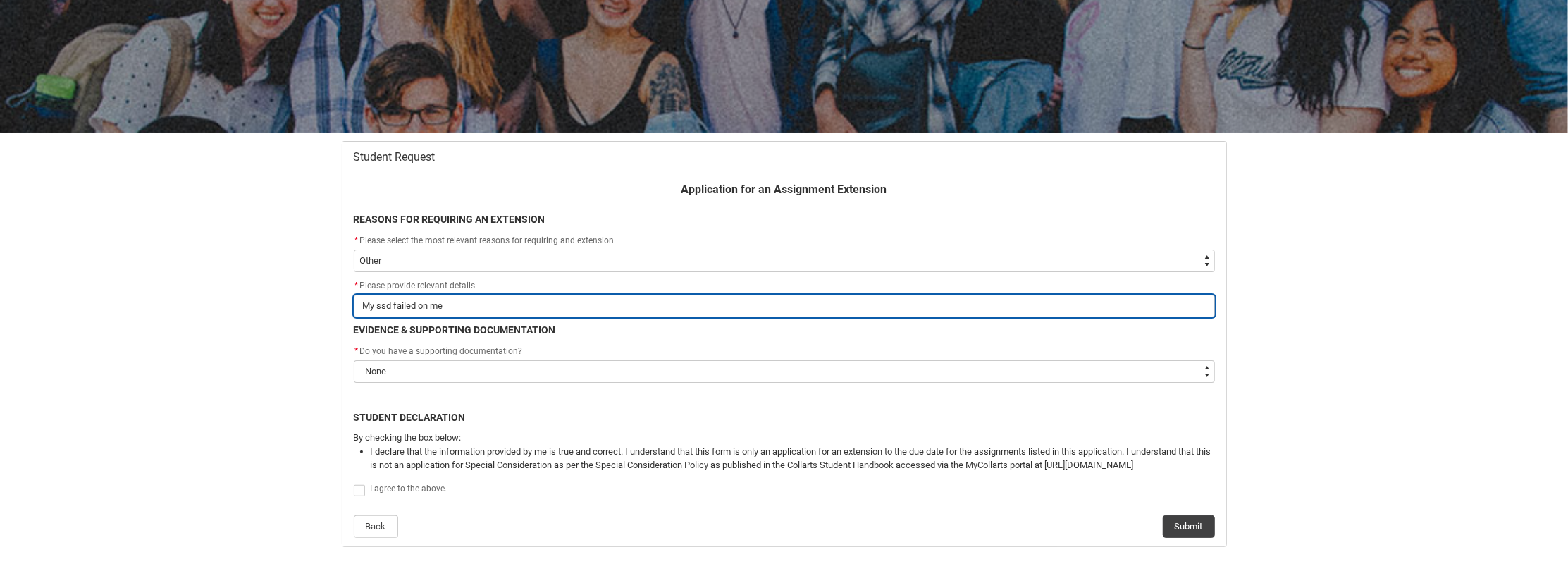
type input "My ssd failed on me"
type lightning-primitive-input-simple "My ssd failed on me i"
type input "My ssd failed on me i"
type lightning-primitive-input-simple "My ssd failed on me in"
type input "My ssd failed on me in"
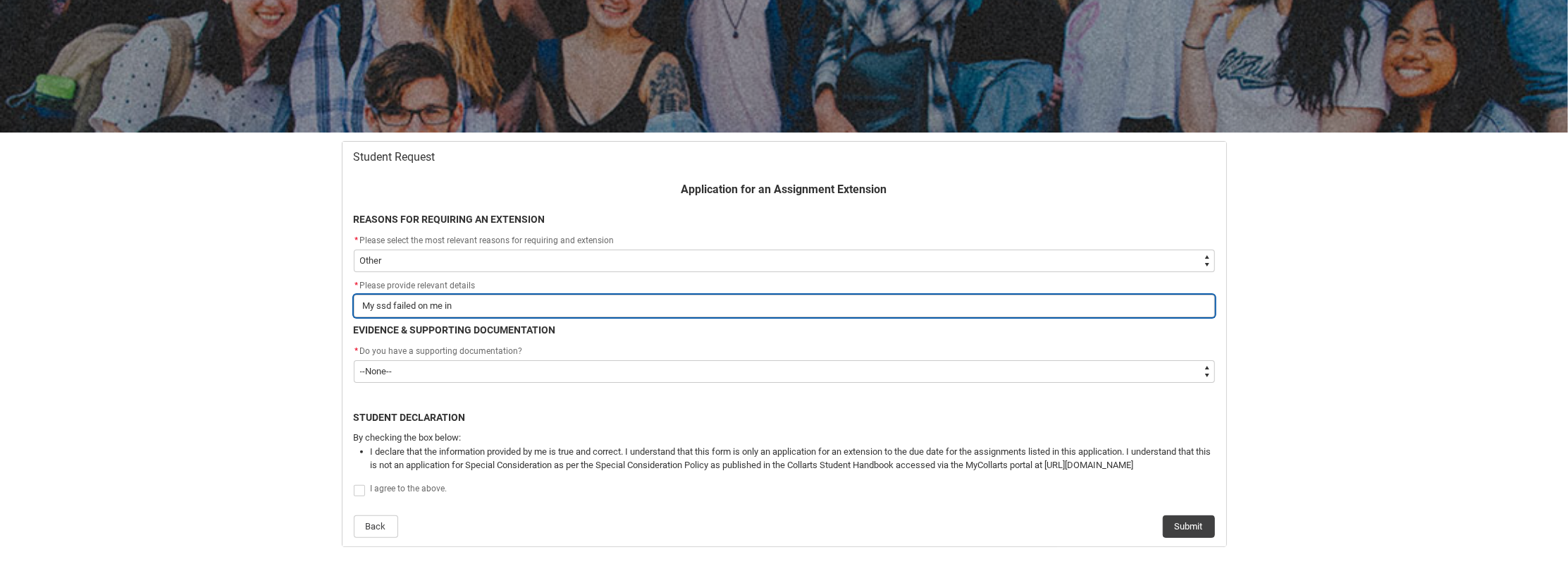
type lightning-primitive-input-simple "My ssd failed on me ins"
type input "My ssd failed on me ins"
type lightning-primitive-input-simple "My ssd failed on me insi"
type input "My ssd failed on me insi"
type lightning-primitive-input-simple "My ssd failed on me insid"
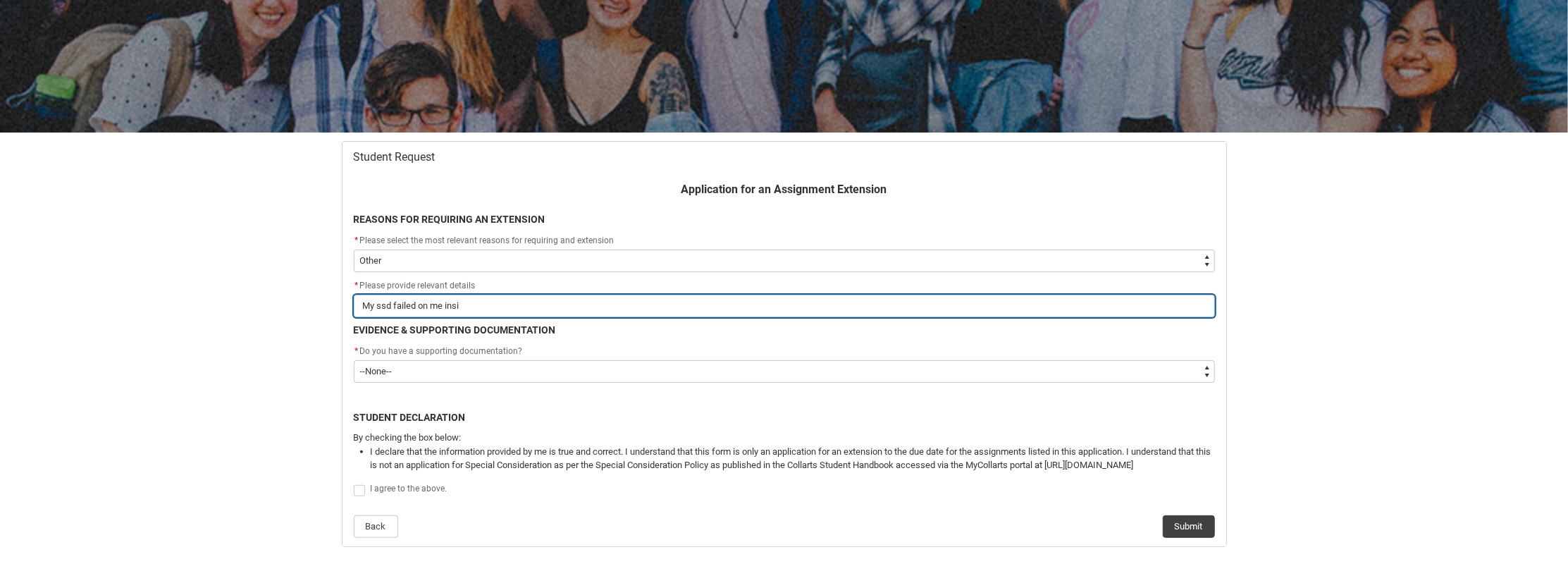
type input "My ssd failed on me insid"
type lightning-primitive-input-simple "My ssd failed on me insidf"
type input "My ssd failed on me insidf"
type lightning-primitive-input-simple "My ssd failed on me insid"
type input "My ssd failed on me insid"
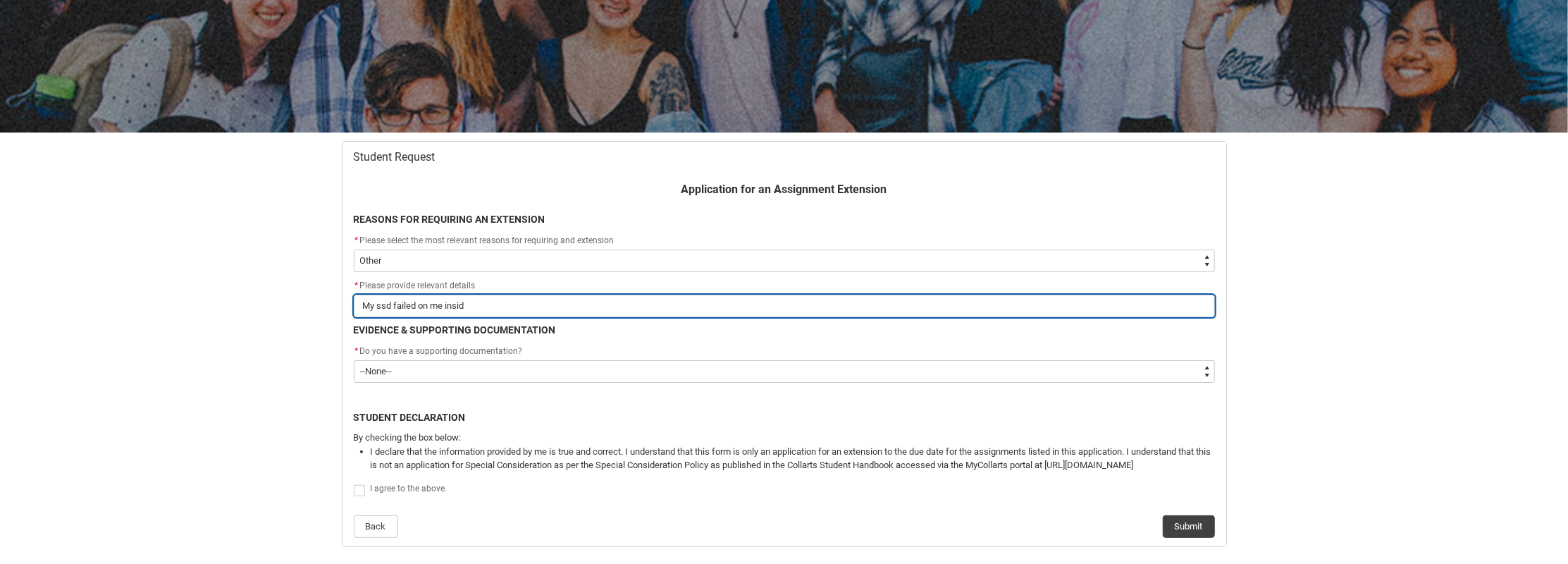
type lightning-primitive-input-simple "My ssd failed on me inside"
type input "My ssd failed on me inside"
type lightning-primitive-input-simple "My ssd failed on me inside"
type input "My ssd failed on me inside"
type lightning-primitive-input-simple "My ssd failed on me inside m"
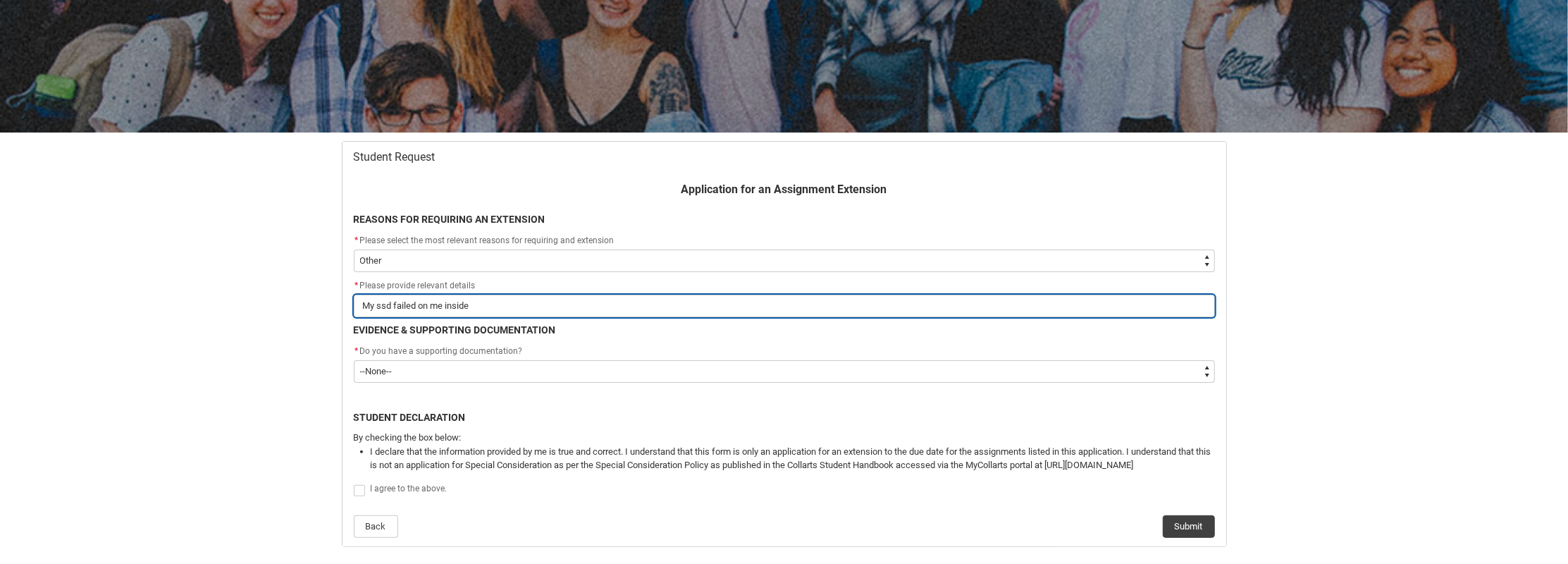
type input "My ssd failed on me inside m"
type lightning-primitive-input-simple "My ssd failed on me inside my"
type input "My ssd failed on me inside my"
type lightning-primitive-input-simple "My ssd failed on me inside my"
type input "My ssd failed on me inside my"
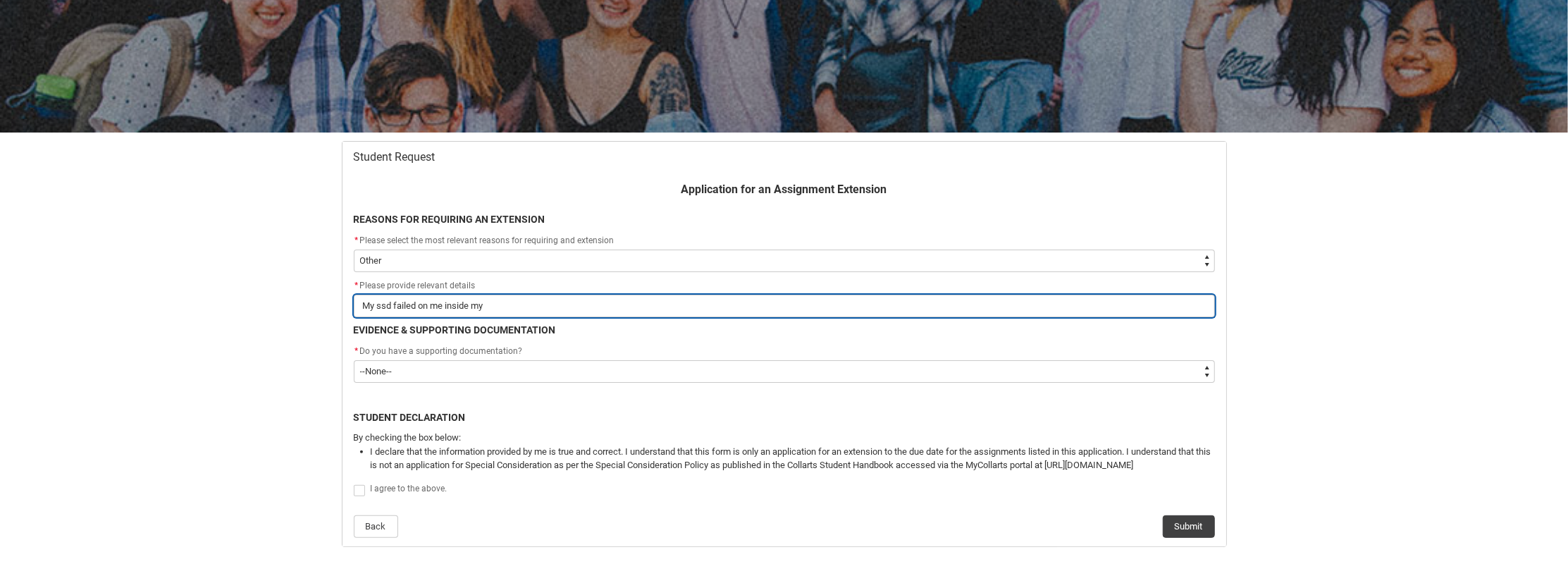
type lightning-primitive-input-simple "My ssd failed on me inside my P"
type input "My ssd failed on me inside my P"
type lightning-primitive-input-simple "My ssd failed on me inside my Pc"
type input "My ssd failed on me inside my Pc"
type lightning-primitive-input-simple "My ssd failed on me inside my Pc"
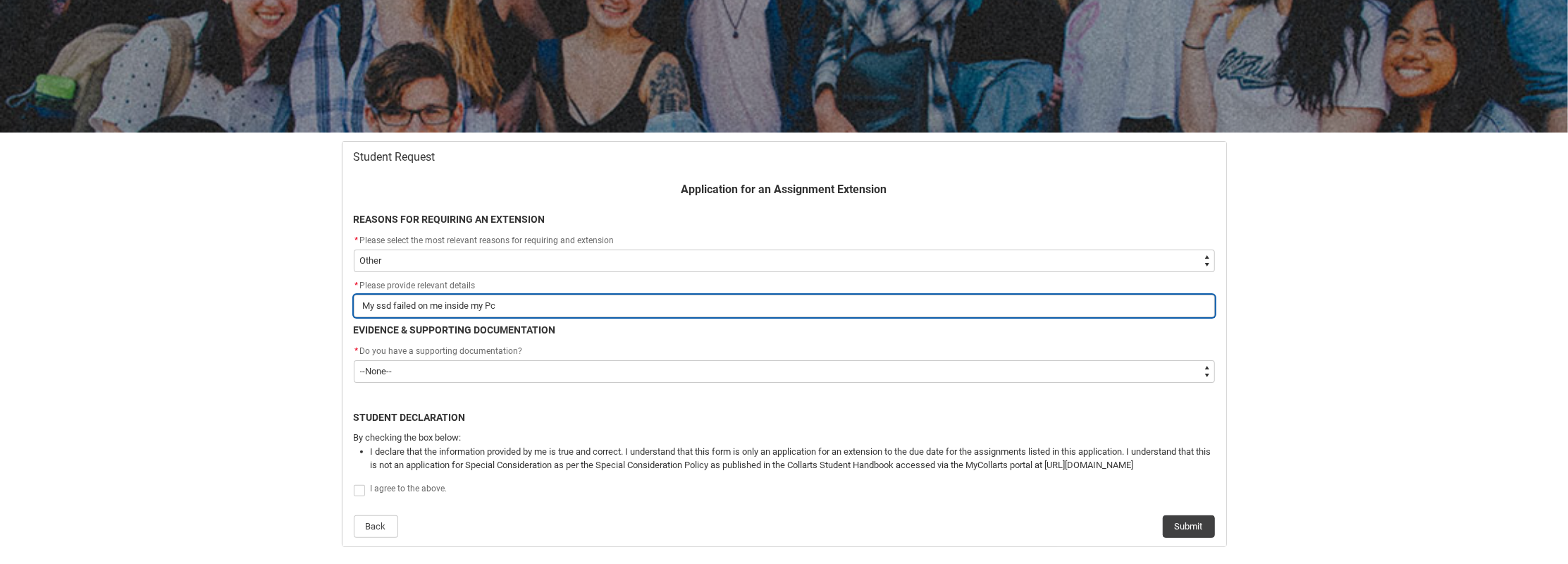
type input "My ssd failed on me inside my Pc"
type lightning-primitive-input-simple "My ssd failed on me inside my Pc"
type input "My ssd failed on me inside my Pc"
type lightning-primitive-input-simple "My ssd failed on me inside my P"
type input "My ssd failed on me inside my P"
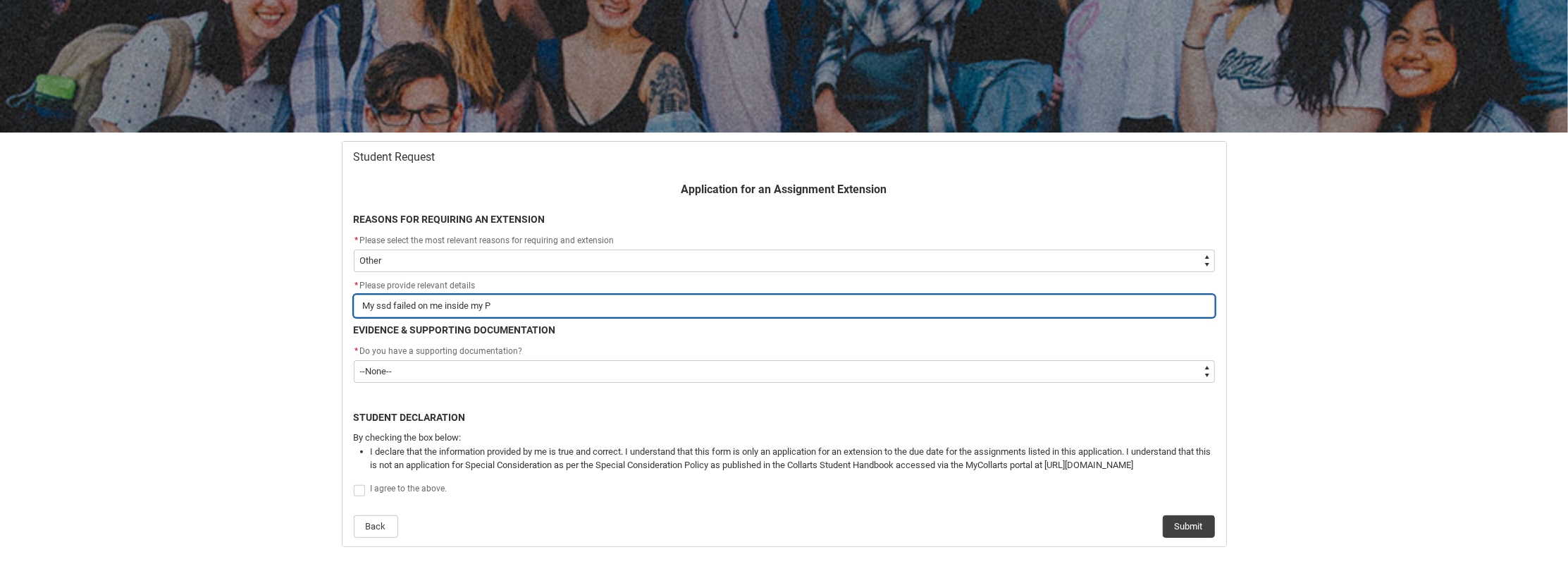
type lightning-primitive-input-simple "My ssd failed on me inside my PC"
type input "My ssd failed on me inside my PC"
type lightning-primitive-input-simple "My ssd failed on me inside my PC"
type input "My ssd failed on me inside my PC"
type lightning-primitive-input-simple "My ssd failed on me inside my PC s"
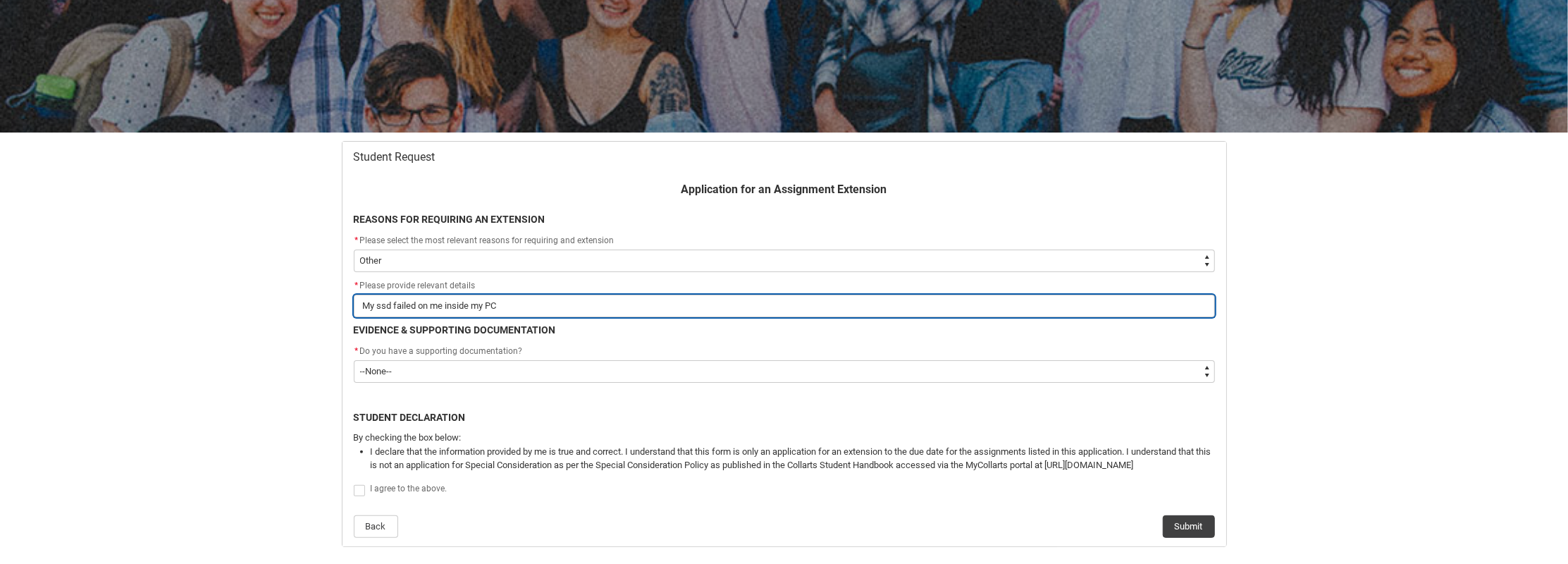
type input "My ssd failed on me inside my PC s"
type lightning-primitive-input-simple "My ssd failed on me inside my PC so"
type input "My ssd failed on me inside my PC so"
type lightning-primitive-input-simple "My ssd failed on me inside my PC so"
type input "My ssd failed on me inside my PC so"
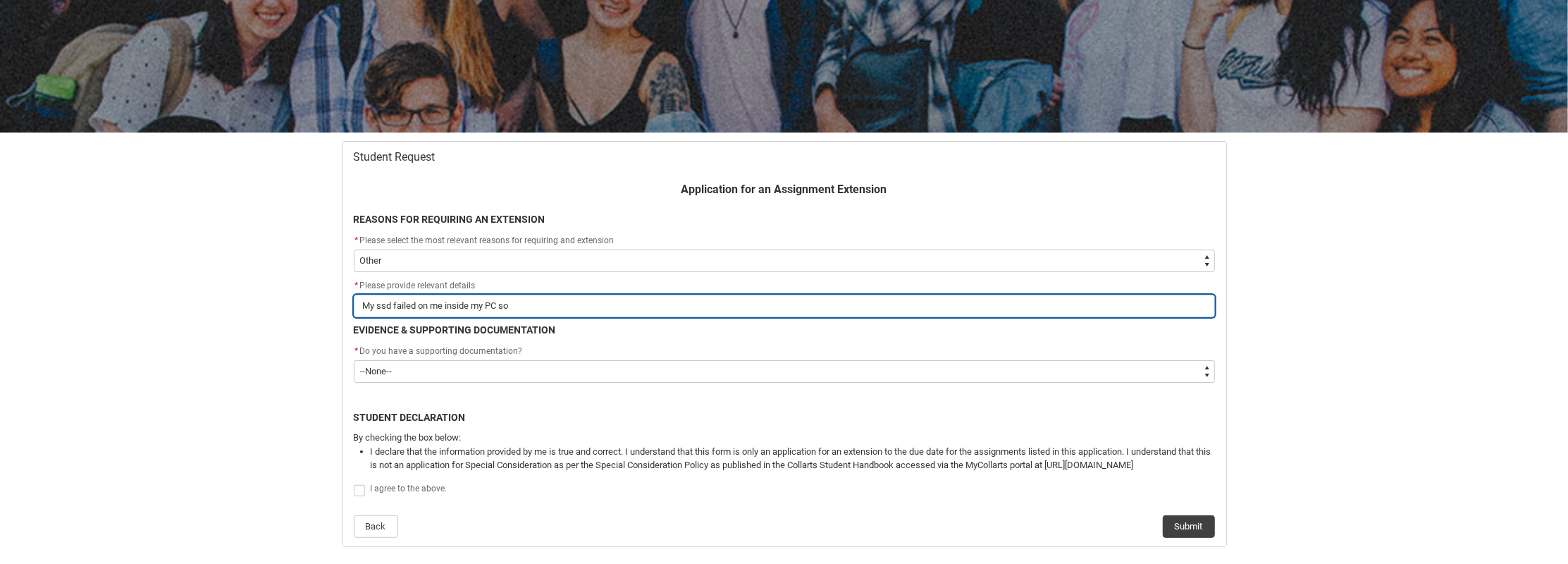
type lightning-primitive-input-simple "My ssd failed on me inside my PC so i"
type input "My ssd failed on me inside my PC so i"
type lightning-primitive-input-simple "My ssd failed on me inside my PC so i"
type input "My ssd failed on me inside my PC so i"
type lightning-primitive-input-simple "My ssd failed on me inside my PC so i l"
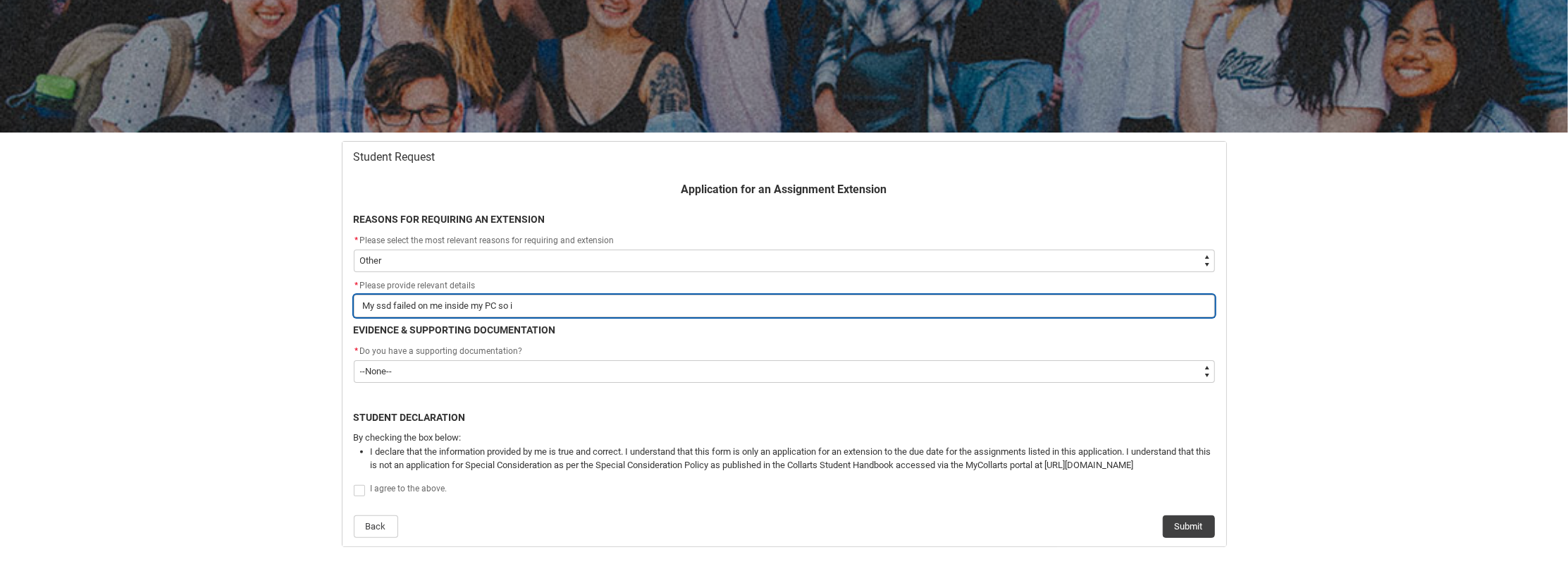
type input "My ssd failed on me inside my PC so i l"
type lightning-primitive-input-simple "My ssd failed on me inside my PC so i lo"
type input "My ssd failed on me inside my PC so i lo"
type lightning-primitive-input-simple "My ssd failed on me inside my PC so i los"
type input "My ssd failed on me inside my PC so i los"
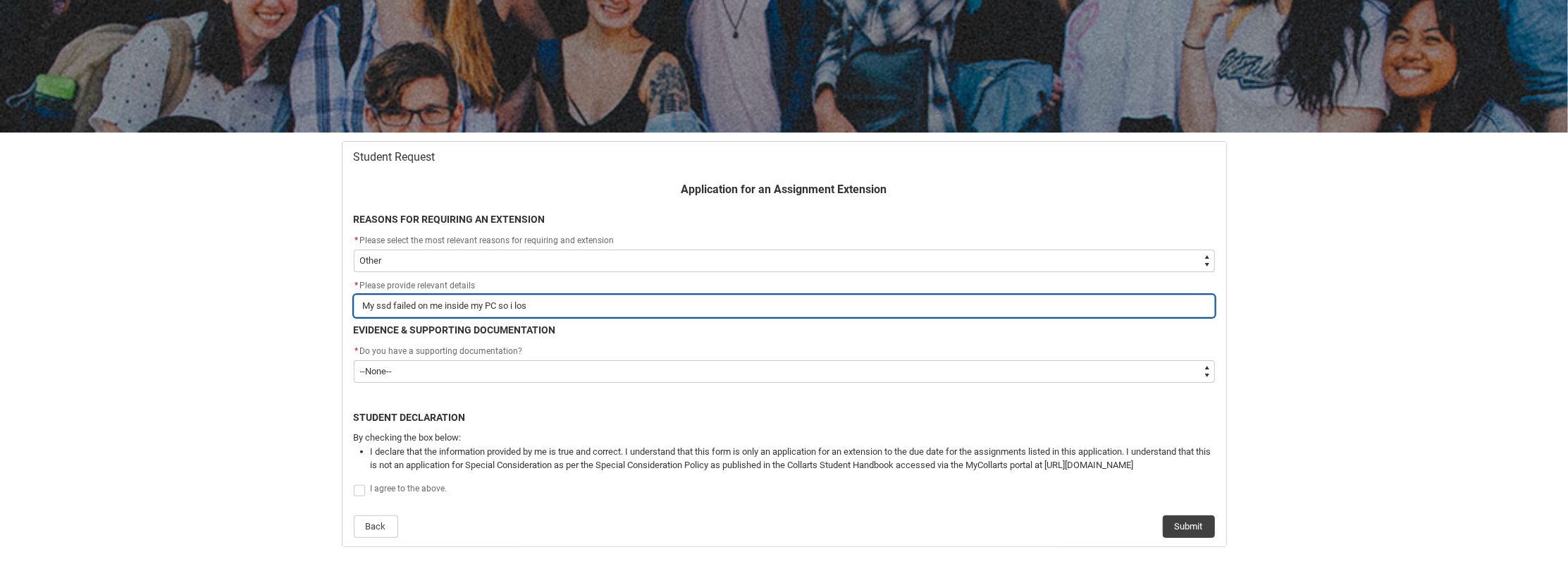
type lightning-primitive-input-simple "My ssd failed on me inside my PC so i lost"
type input "My ssd failed on me inside my PC so i lost"
type lightning-primitive-input-simple "My ssd failed on me inside my PC so i lost"
type input "My ssd failed on me inside my PC so i lost"
type lightning-primitive-input-simple "My ssd failed on me inside my PC so i lost e"
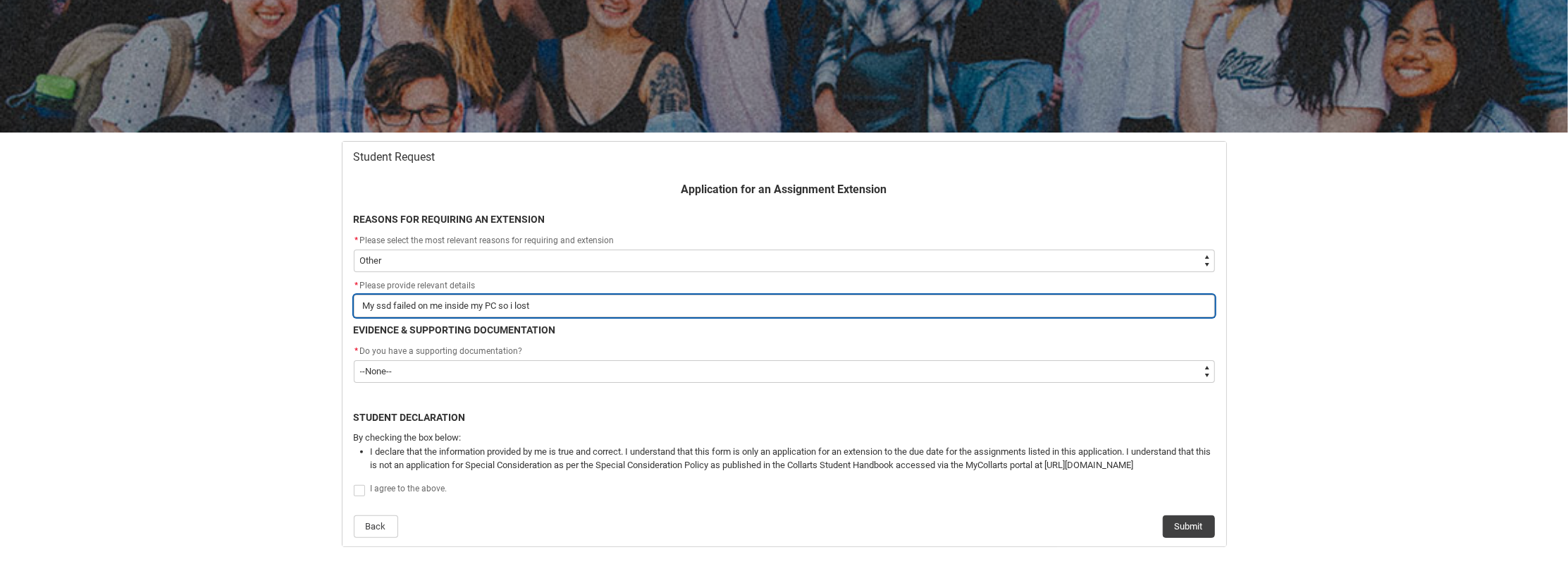
type input "My ssd failed on me inside my PC so i lost e"
type lightning-primitive-input-simple "My ssd failed on me inside my PC so i lost ev"
type input "My ssd failed on me inside my PC so i lost ev"
type lightning-primitive-input-simple "My ssd failed on me inside my PC so i lost [PERSON_NAME]"
type input "My ssd failed on me inside my PC so i lost [PERSON_NAME]"
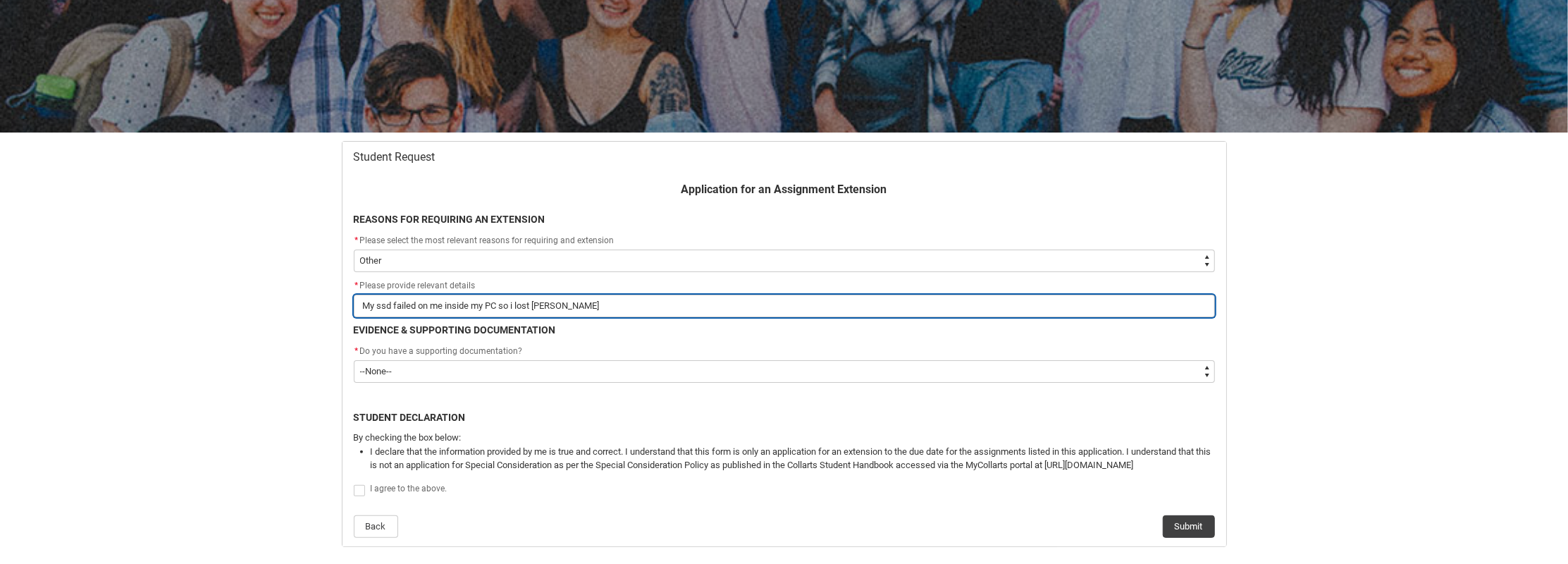
type lightning-primitive-input-simple "My ssd failed on me inside my PC so i lost ever"
type input "My ssd failed on me inside my PC so i lost ever"
type lightning-primitive-input-simple "My ssd failed on me inside my PC so i lost every"
type input "My ssd failed on me inside my PC so i lost every"
type lightning-primitive-input-simple "My ssd failed on me inside my PC so i lost every"
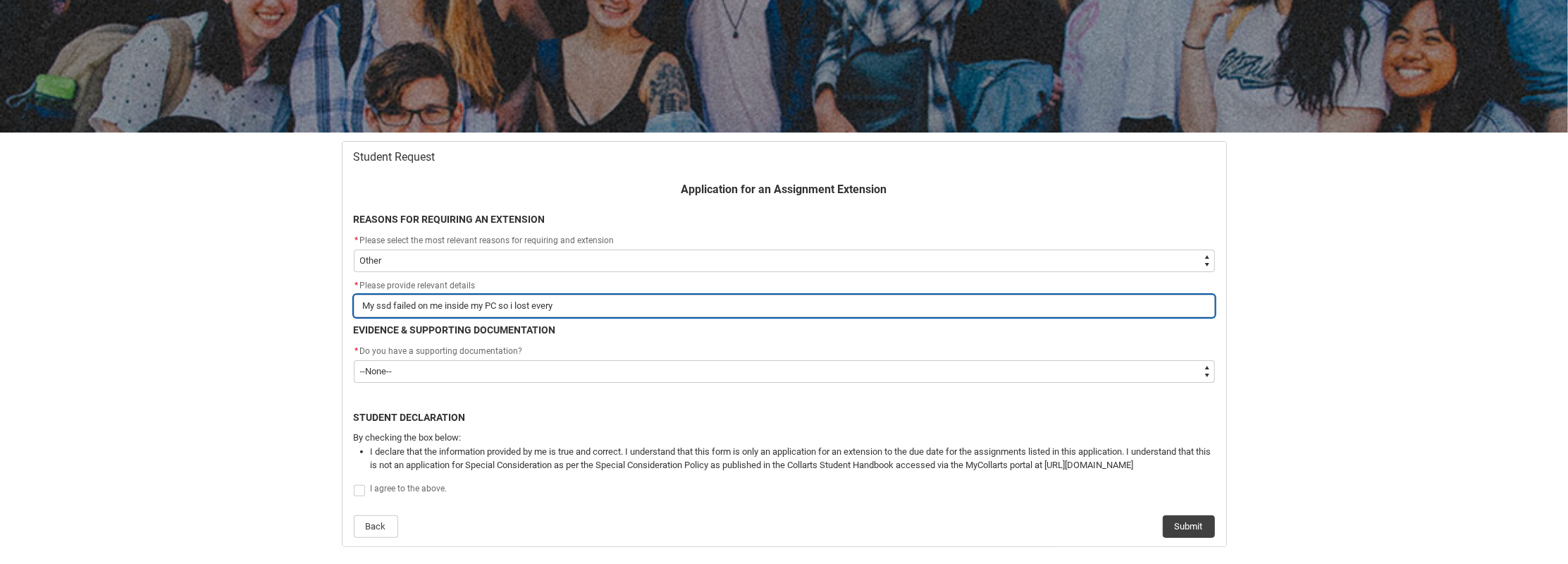
type input "My ssd failed on me inside my PC so i lost every"
type lightning-primitive-input-simple "My ssd failed on me inside my PC so i lost every s"
type input "My ssd failed on me inside my PC so i lost every s"
type lightning-primitive-input-simple "My ssd failed on me inside my PC so i lost every st"
type input "My ssd failed on me inside my PC so i lost every st"
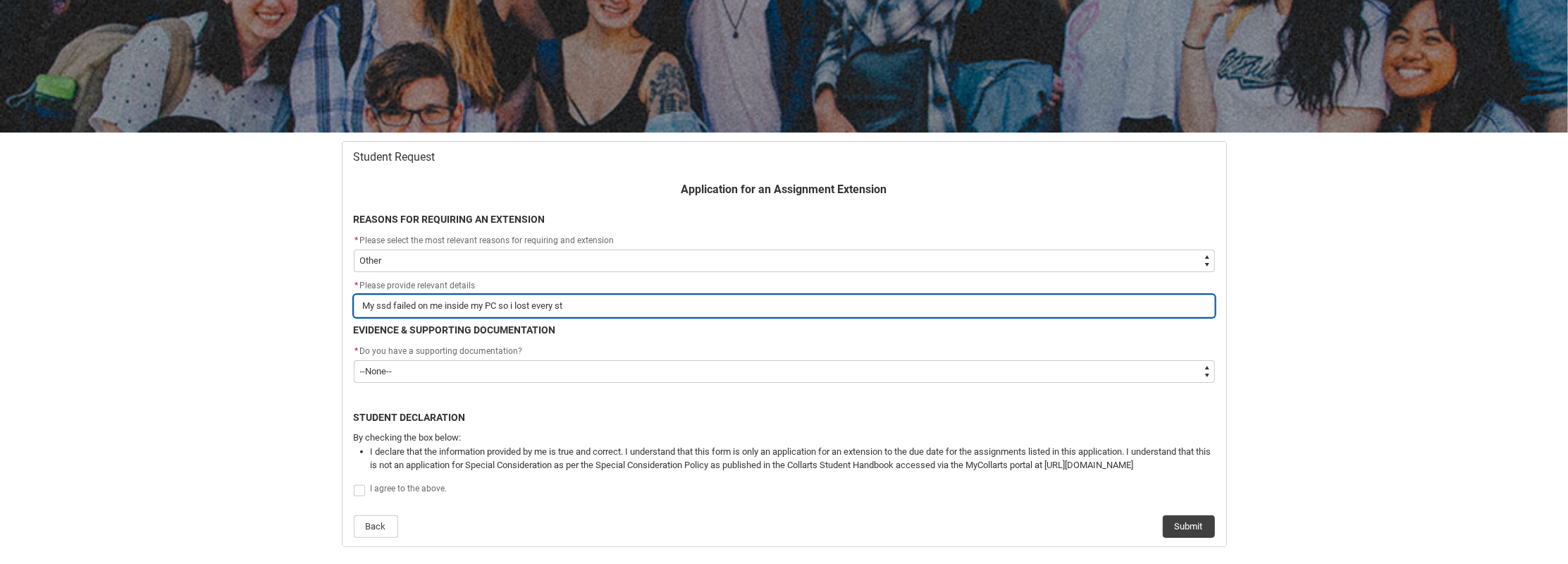
type lightning-primitive-input-simple "My ssd failed on me inside my PC so i lost every sto"
type input "My ssd failed on me inside my PC so i lost every sto"
type lightning-primitive-input-simple "My ssd failed on me inside my PC so i lost every stor"
type input "My ssd failed on me inside my PC so i lost every stor"
type lightning-primitive-input-simple "My ssd failed on me inside my PC so i lost every sto"
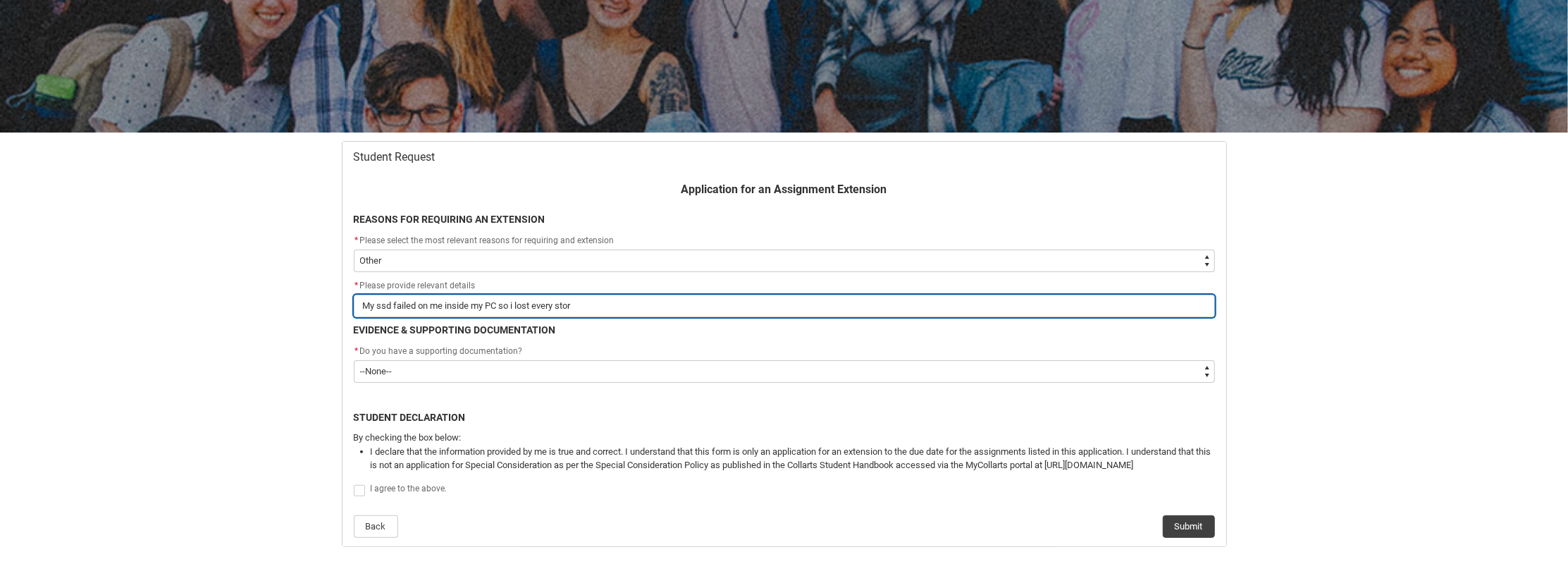
type input "My ssd failed on me inside my PC so i lost every sto"
type lightning-primitive-input-simple "My ssd failed on me inside my PC so i lost every st"
type input "My ssd failed on me inside my PC so i lost every st"
type lightning-primitive-input-simple "My ssd failed on me inside my PC so i lost every s"
type input "My ssd failed on me inside my PC so i lost every s"
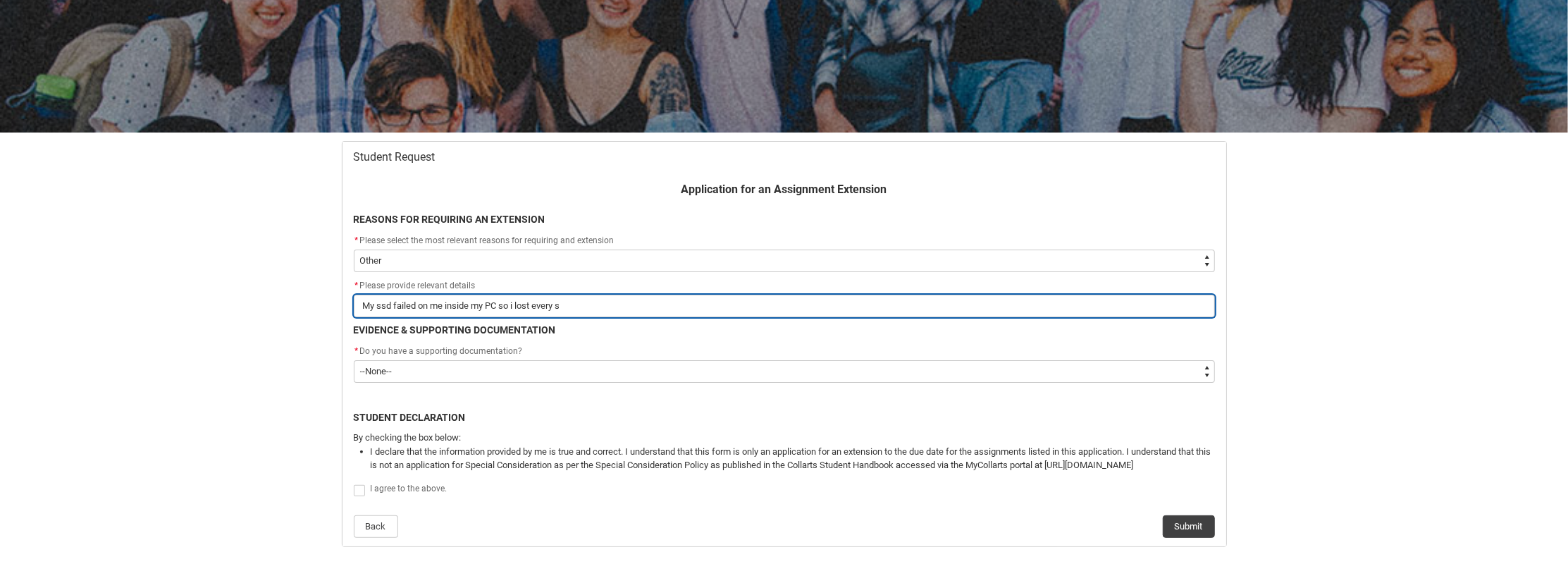
type lightning-primitive-input-simple "My ssd failed on me inside my PC so i lost every"
type input "My ssd failed on me inside my PC so i lost every"
type lightning-primitive-input-simple "My ssd failed on me inside my PC so i lost every t"
type input "My ssd failed on me inside my PC so i lost every t"
type lightning-primitive-input-simple "My ssd failed on me inside my PC so i lost every th"
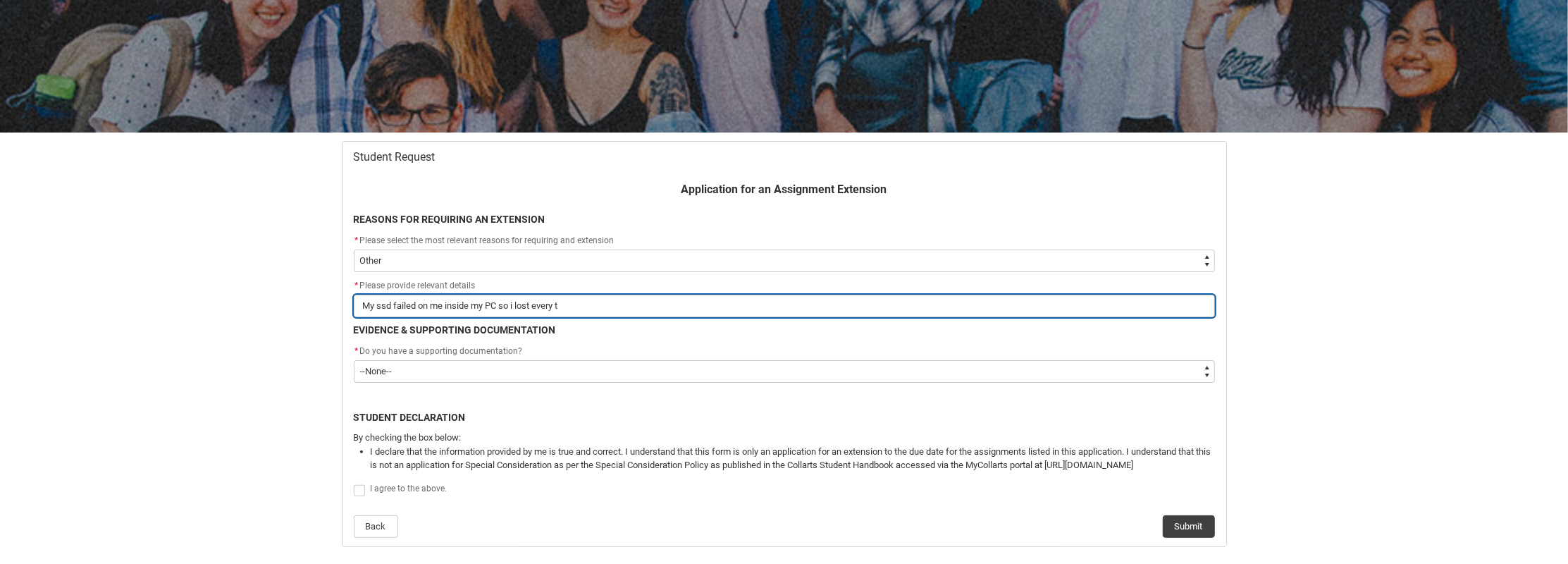
type input "My ssd failed on me inside my PC so i lost every th"
type lightning-primitive-input-simple "My ssd failed on me inside my PC so i lost every thi"
type input "My ssd failed on me inside my PC so i lost every thi"
type lightning-primitive-input-simple "My ssd failed on me inside my PC so i lost every thin"
type input "My ssd failed on me inside my PC so i lost every thin"
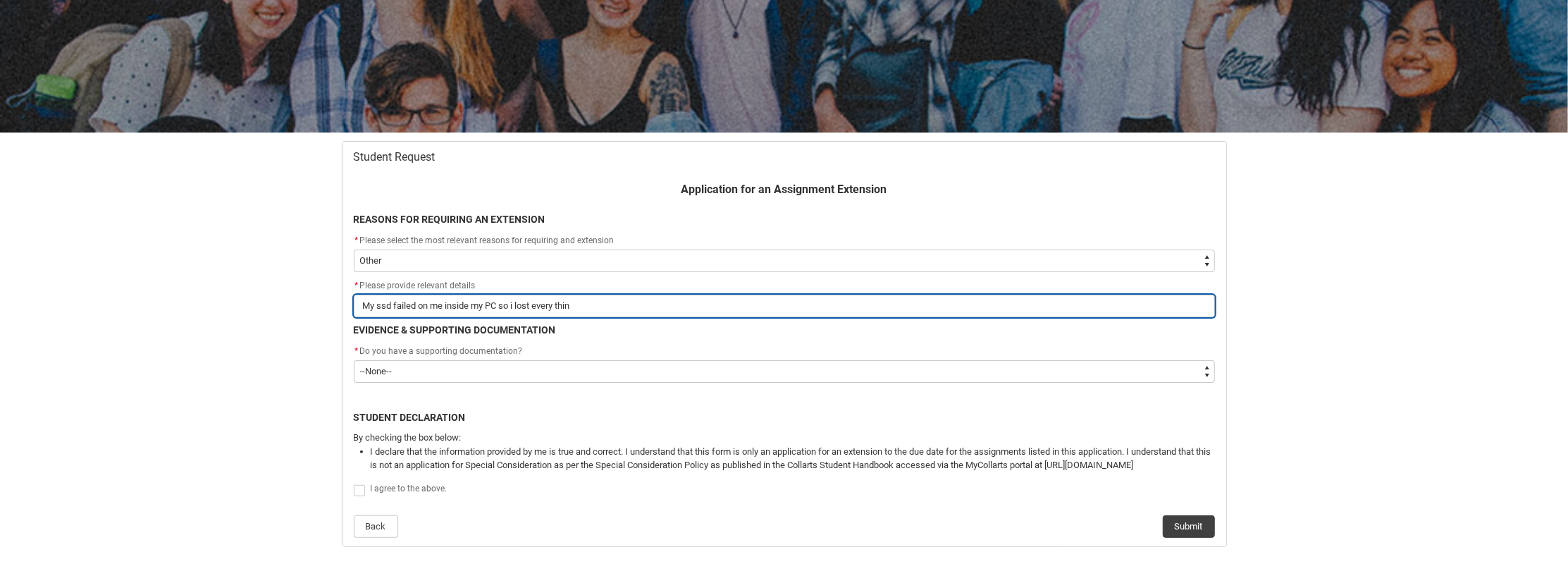
type lightning-primitive-input-simple "My ssd failed on me inside my PC so i lost every thing"
type input "My ssd failed on me inside my PC so i lost every thing"
type lightning-primitive-input-simple "My ssd failed on me inside my PC so i lost every thing"
type input "My ssd failed on me inside my PC so i lost every thing"
type lightning-primitive-input-simple "My ssd failed on me inside my PC so i lost every thing o"
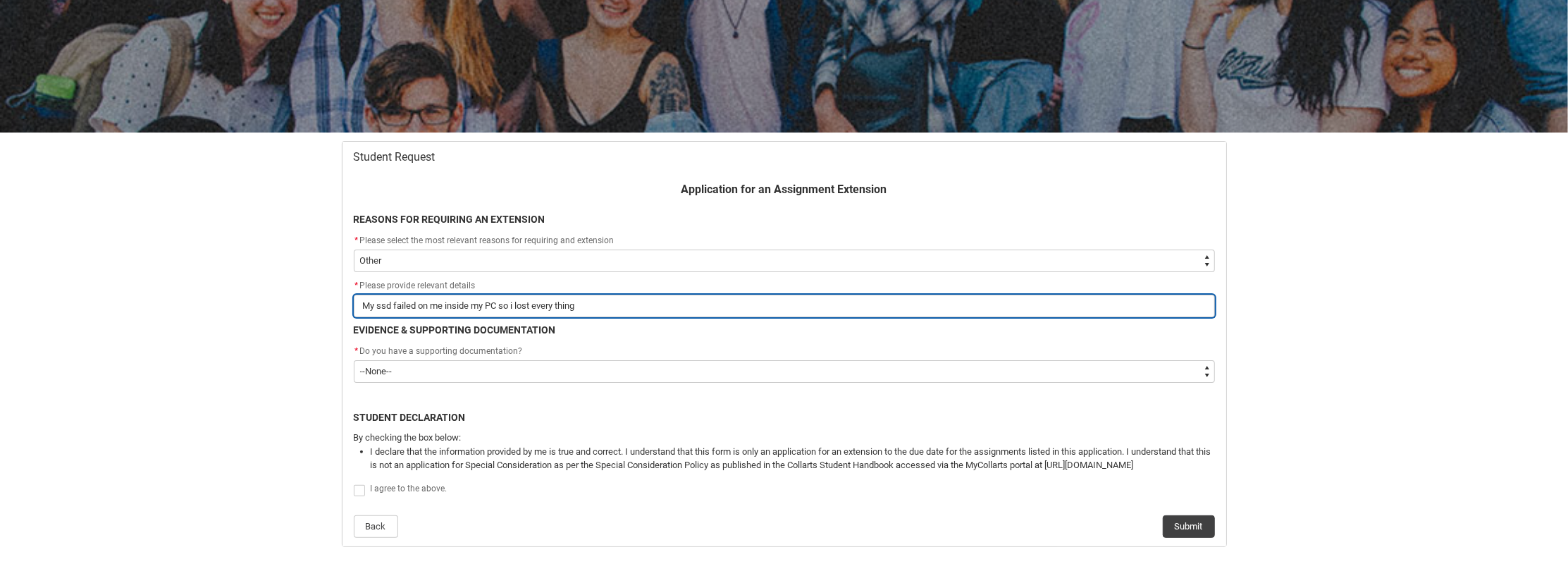
type input "My ssd failed on me inside my PC so i lost every thing o"
type lightning-primitive-input-simple "My ssd failed on me inside my PC so i lost every thing on"
type input "My ssd failed on me inside my PC so i lost every thing on"
type lightning-primitive-input-simple "My ssd failed on me inside my PC so i lost every thing on"
type input "My ssd failed on me inside my PC so i lost every thing on"
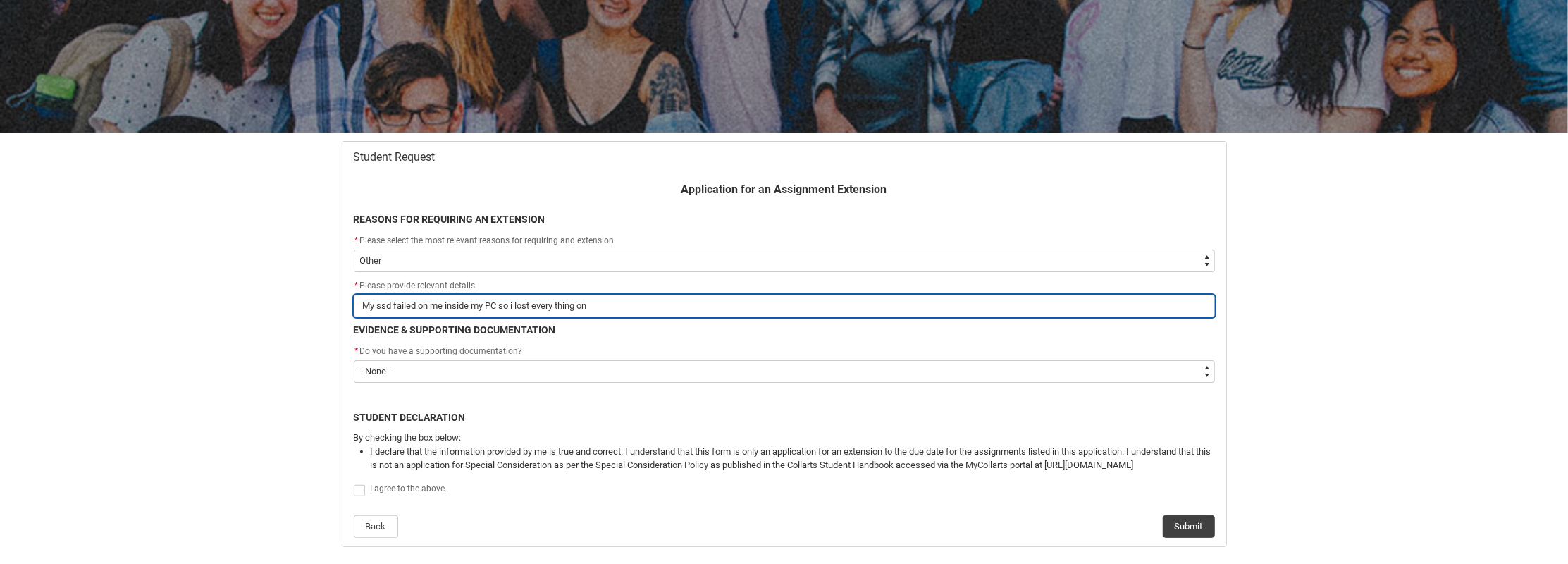
type lightning-primitive-input-simple "My ssd failed on me inside my PC so i lost every thing on p"
type input "My ssd failed on me inside my PC so i lost every thing on p"
type lightning-primitive-input-simple "My ssd failed on me inside my PC so i lost every thing on"
type input "My ssd failed on me inside my PC so i lost every thing on"
type lightning-primitive-input-simple "My ssd failed on me inside my PC so i lost every thing on m"
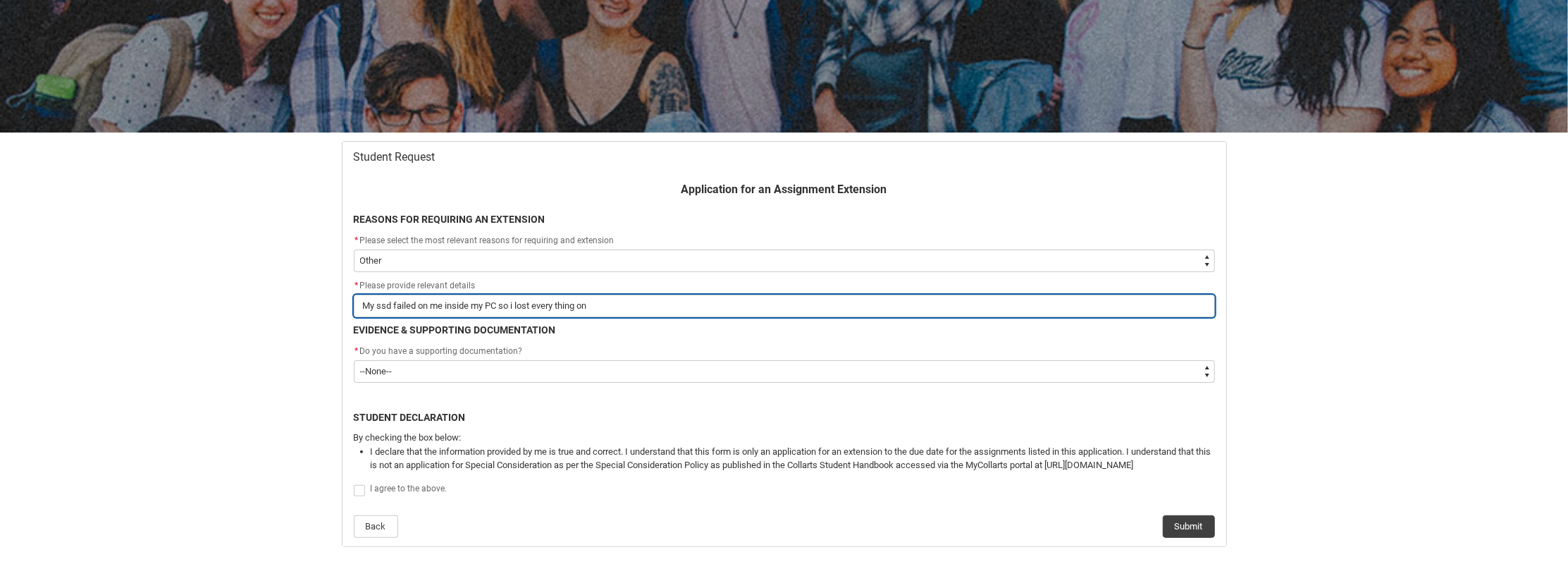
type input "My ssd failed on me inside my PC so i lost every thing on m"
type lightning-primitive-input-simple "My ssd failed on me inside my PC so i lost every thing on my"
type input "My ssd failed on me inside my PC so i lost every thing on my"
type lightning-primitive-input-simple "My ssd failed on me inside my PC so i lost every thing on myh"
type input "My ssd failed on me inside my PC so i lost every thing on myh"
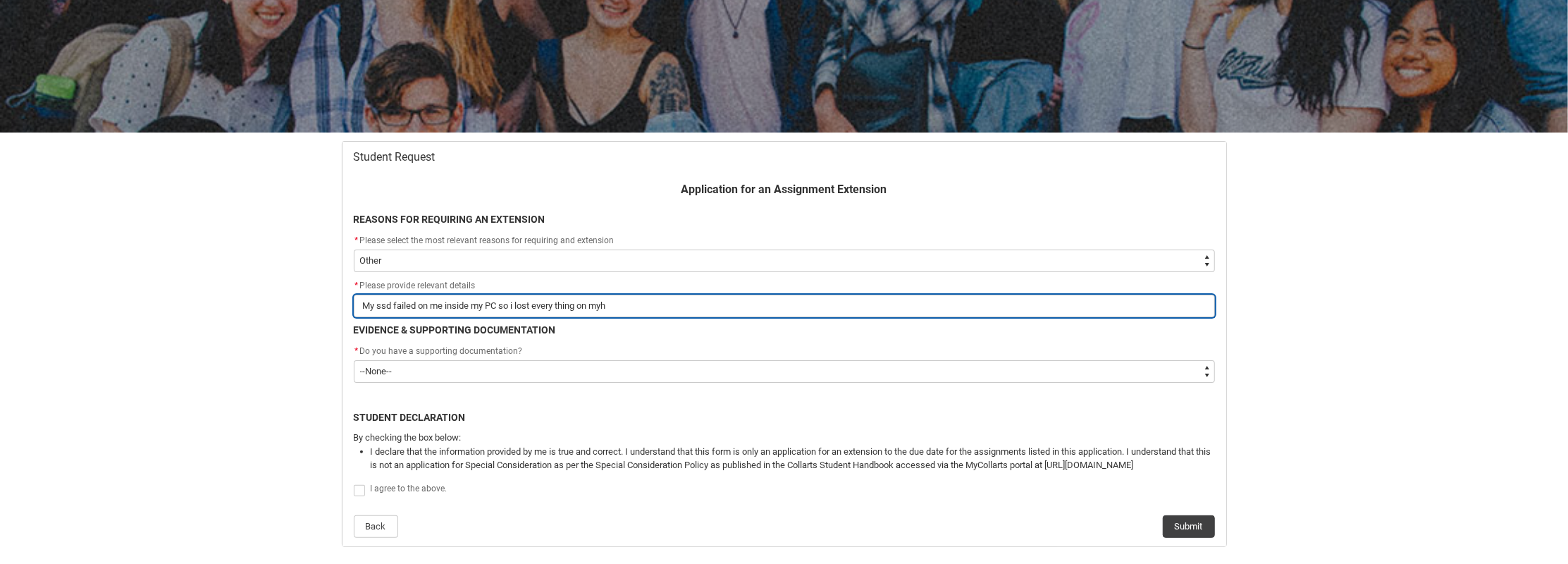
type lightning-primitive-input-simple "My ssd failed on me inside my PC so i lost every thing on my"
type input "My ssd failed on me inside my PC so i lost every thing on my"
type lightning-primitive-input-simple "My ssd failed on me inside my PC so i lost every thing on my"
type input "My ssd failed on me inside my PC so i lost every thing on my"
type lightning-primitive-input-simple "My ssd failed on me inside my PC so i lost every thing on my c"
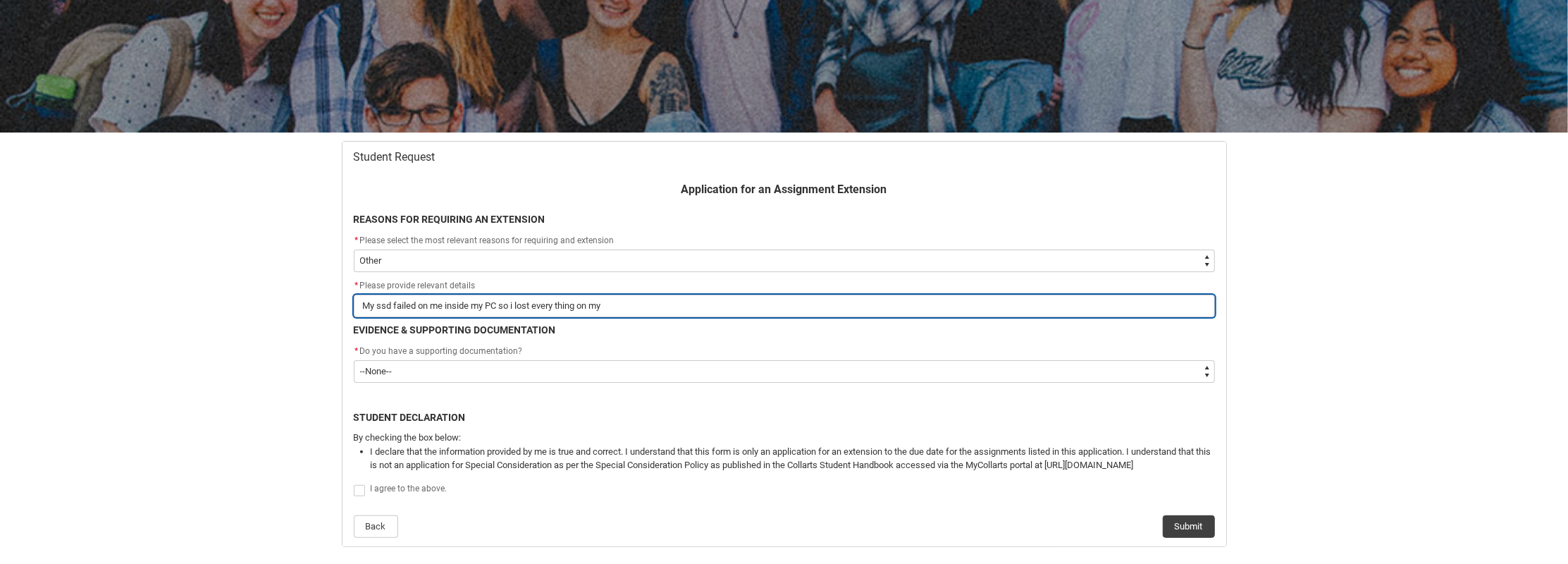
type input "My ssd failed on me inside my PC so i lost every thing on my c"
type lightning-primitive-input-simple "My ssd failed on me inside my PC so i lost every thing on my co"
type input "My ssd failed on me inside my PC so i lost every thing on my co"
type lightning-primitive-input-simple "My ssd failed on me inside my PC so i lost every thing on my com"
type input "My ssd failed on me inside my PC so i lost every thing on my com"
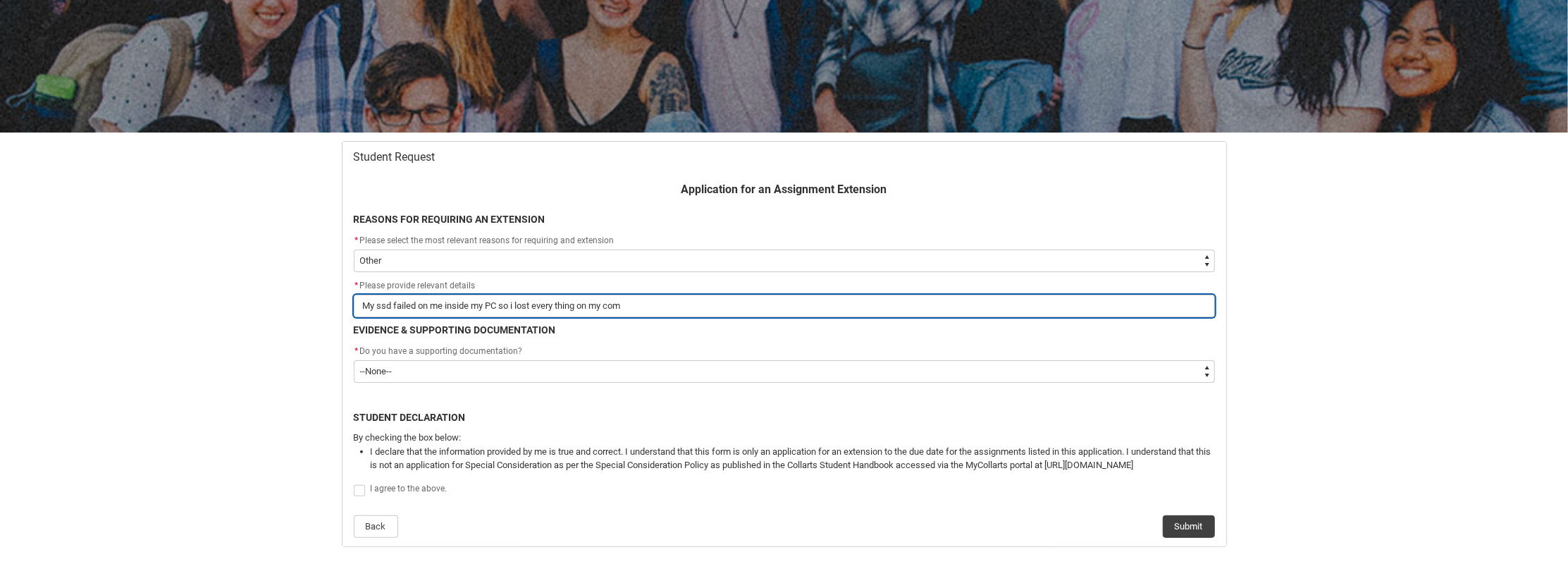
type lightning-primitive-input-simple "My ssd failed on me inside my PC so i lost every thing on my comp"
type input "My ssd failed on me inside my PC so i lost every thing on my comp"
type lightning-primitive-input-simple "My ssd failed on me inside my PC so i lost every thing on my compu"
type input "My ssd failed on me inside my PC so i lost every thing on my compu"
type lightning-primitive-input-simple "My ssd failed on me inside my PC so i lost every thing on my comput"
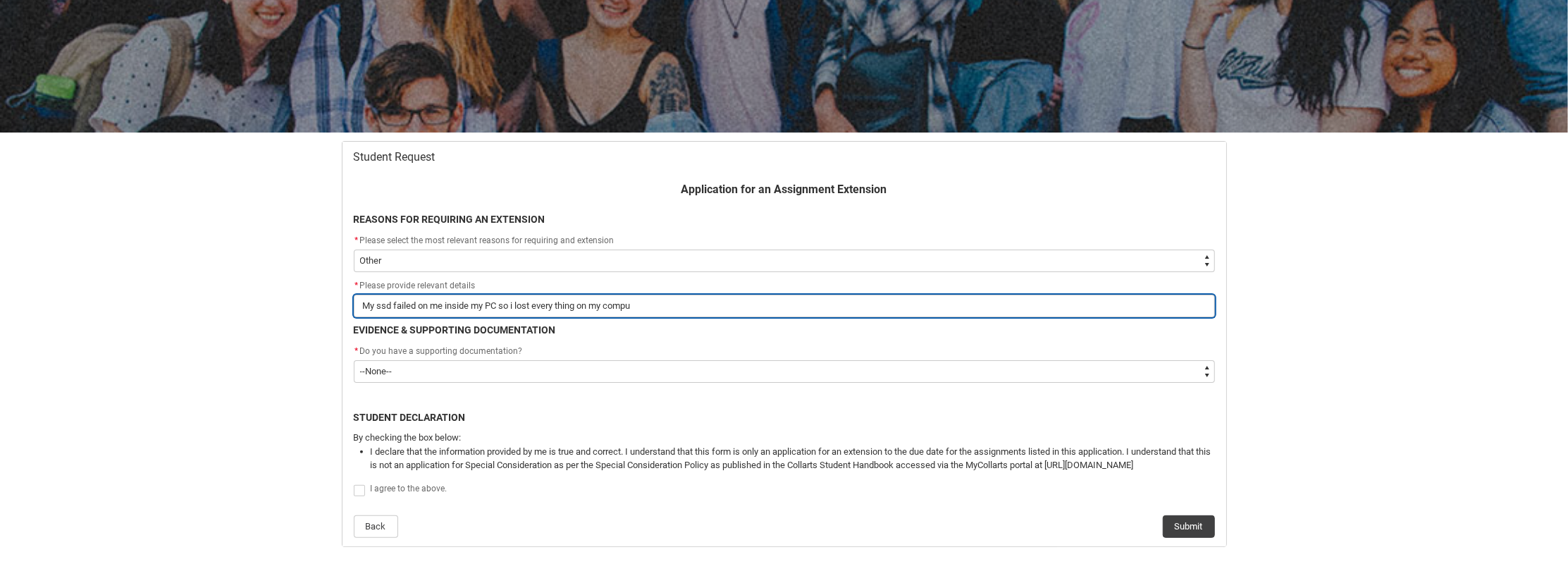
type input "My ssd failed on me inside my PC so i lost every thing on my comput"
type lightning-primitive-input-simple "My ssd failed on me inside my PC so i lost every thing on my compute"
type input "My ssd failed on me inside my PC so i lost every thing on my compute"
type lightning-primitive-input-simple "My ssd failed on me inside my PC so i lost every thing on my computer"
type input "My ssd failed on me inside my PC so i lost every thing on my computer"
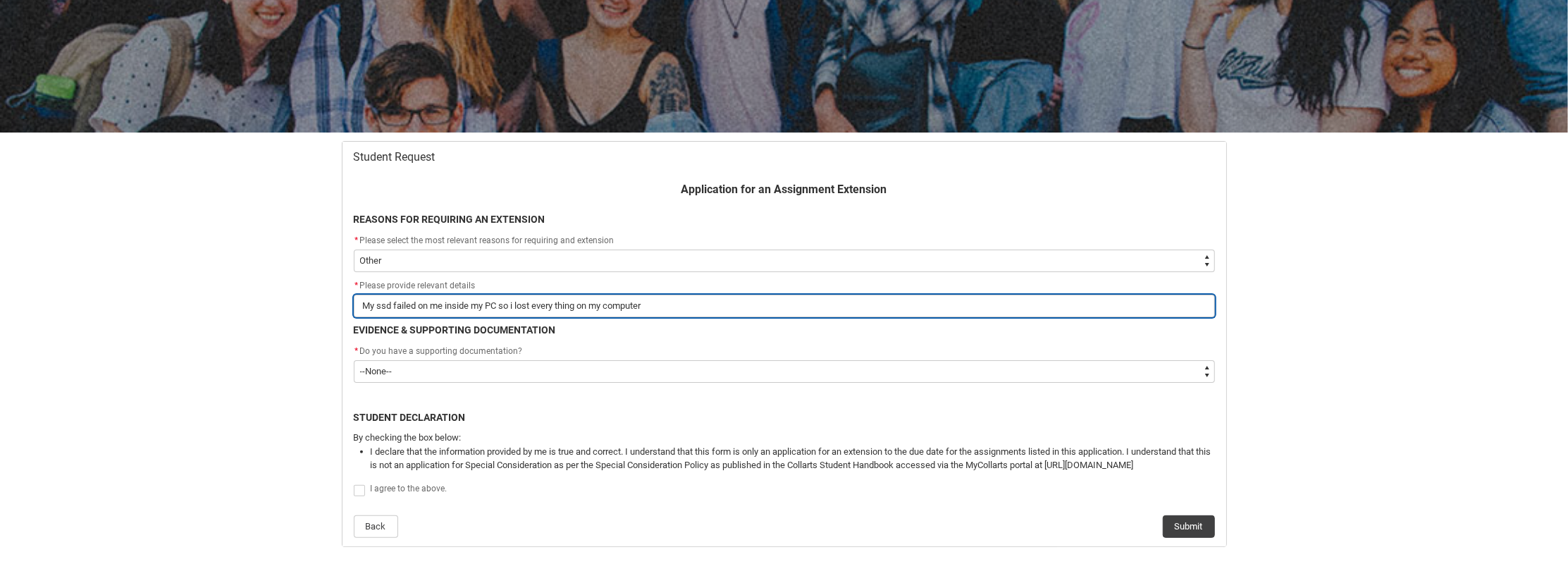
type lightning-primitive-input-simple "My ssd failed on me inside my PC so i lost every thing on my computer"
type input "My ssd failed on me inside my PC so i lost every thing on my computer"
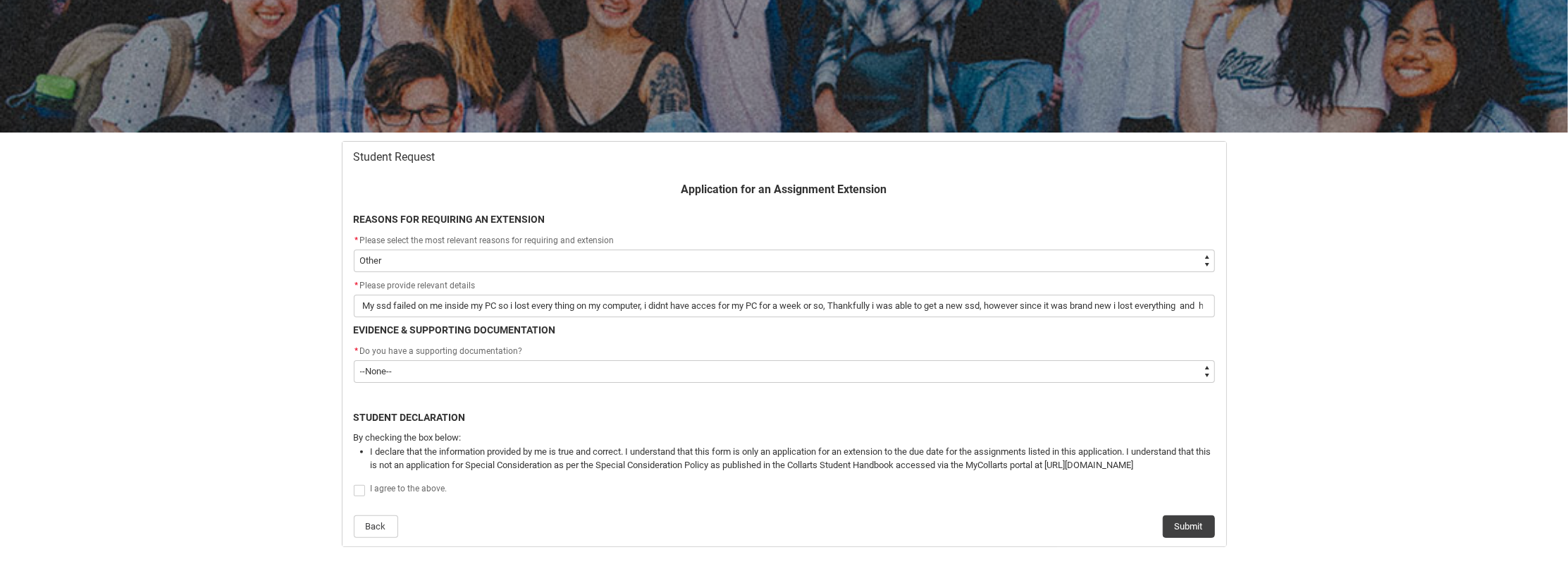
click at [475, 388] on div "Redu_Student_Request flow" at bounding box center [784, 393] width 878 height 9
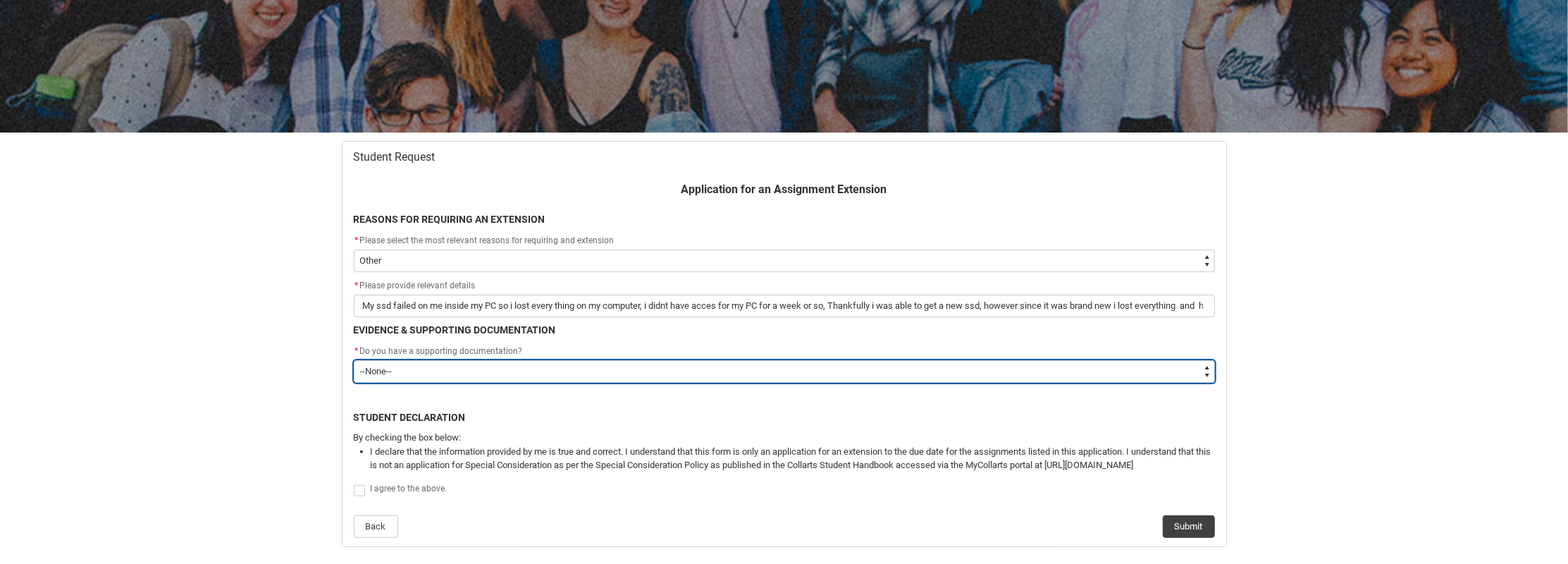
click at [530, 369] on select "--None-- Yes No" at bounding box center [784, 371] width 861 height 22
click at [354, 360] on select "--None-- Yes No" at bounding box center [784, 371] width 861 height 22
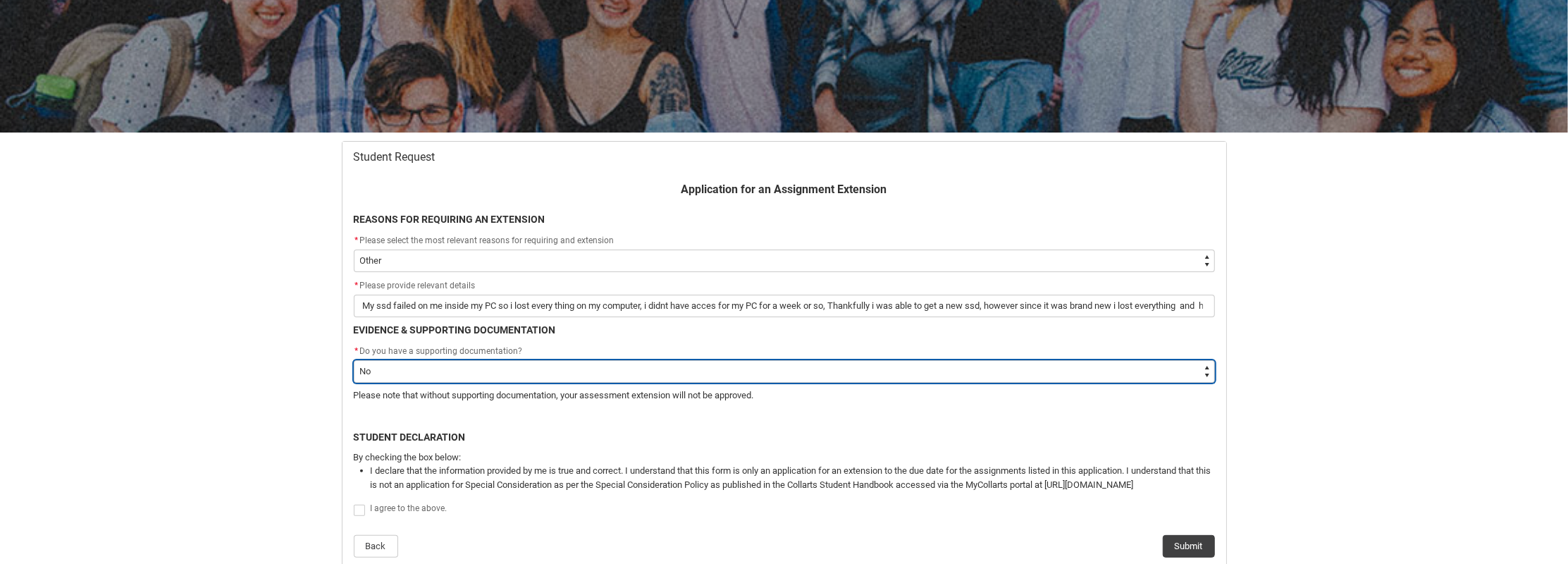
click at [468, 371] on select "--None-- Yes No" at bounding box center [784, 371] width 861 height 22
click at [354, 360] on select "--None-- Yes No" at bounding box center [784, 371] width 861 height 22
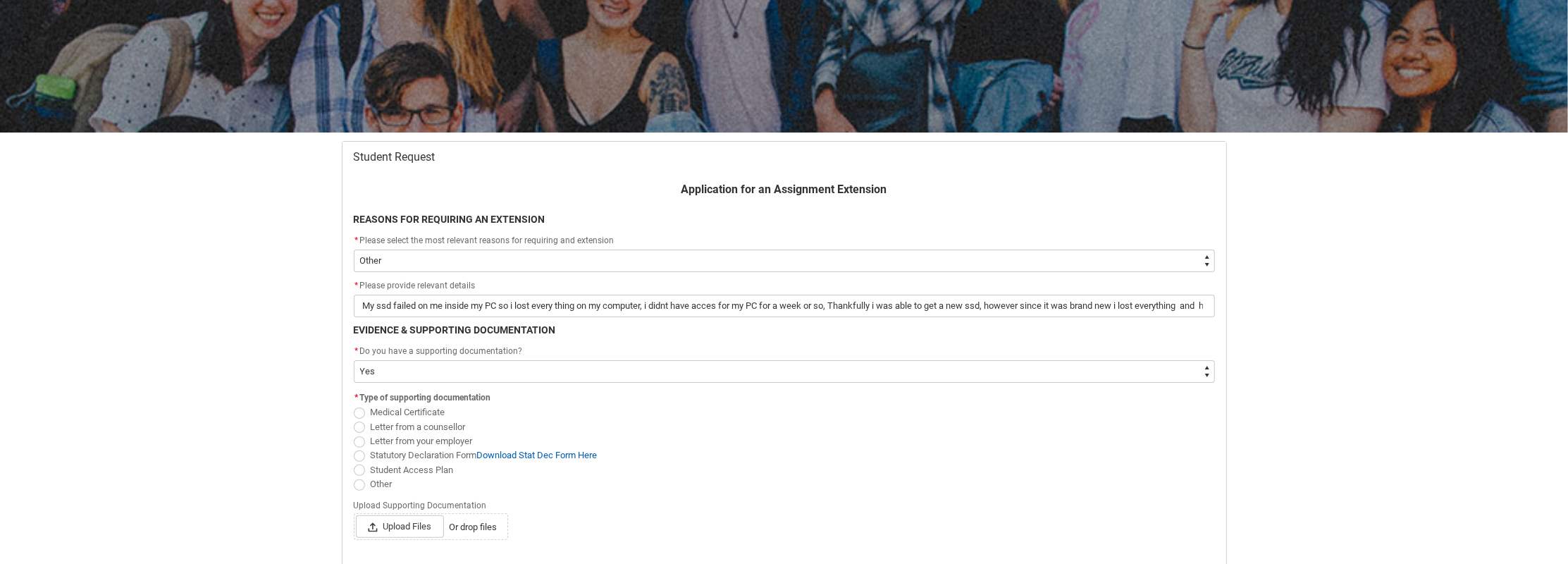
click at [371, 483] on span "Other" at bounding box center [381, 483] width 21 height 10
click at [354, 477] on input "Other" at bounding box center [353, 476] width 1 height 1
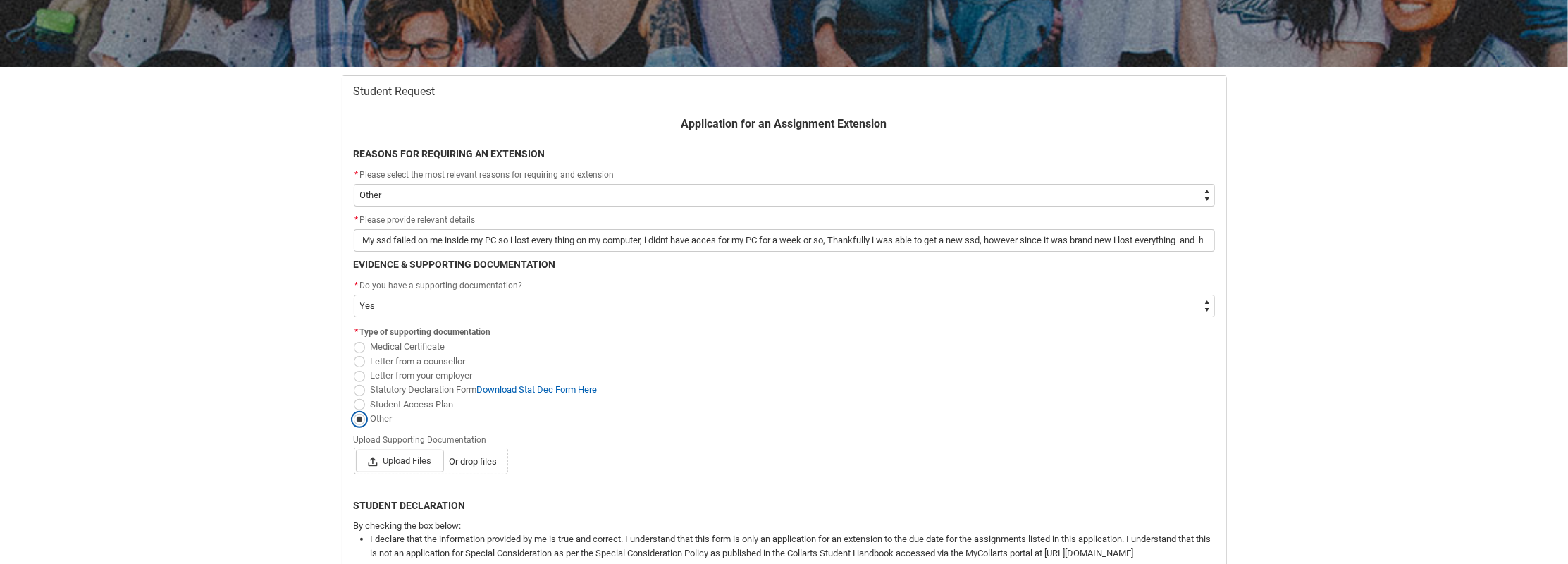
scroll to position [220, 0]
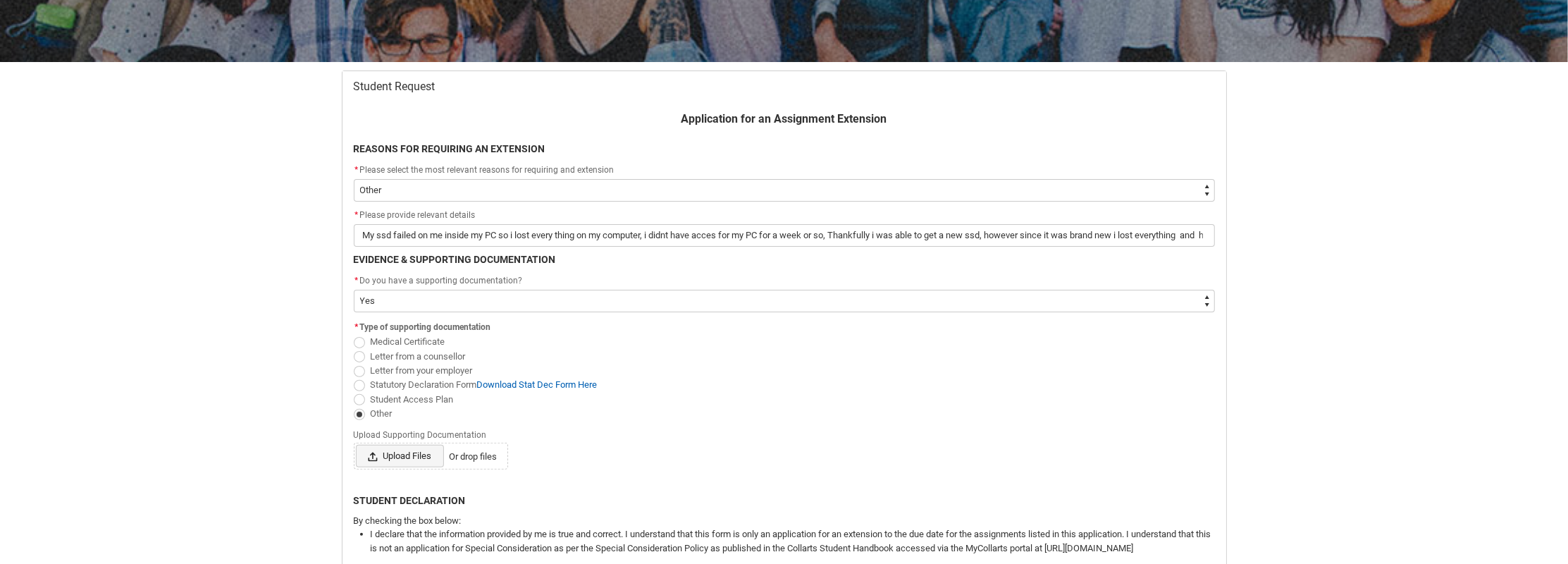
click at [407, 456] on span "Upload Files" at bounding box center [399, 456] width 88 height 22
click at [356, 445] on input "Upload Files Or drop files" at bounding box center [355, 444] width 1 height 1
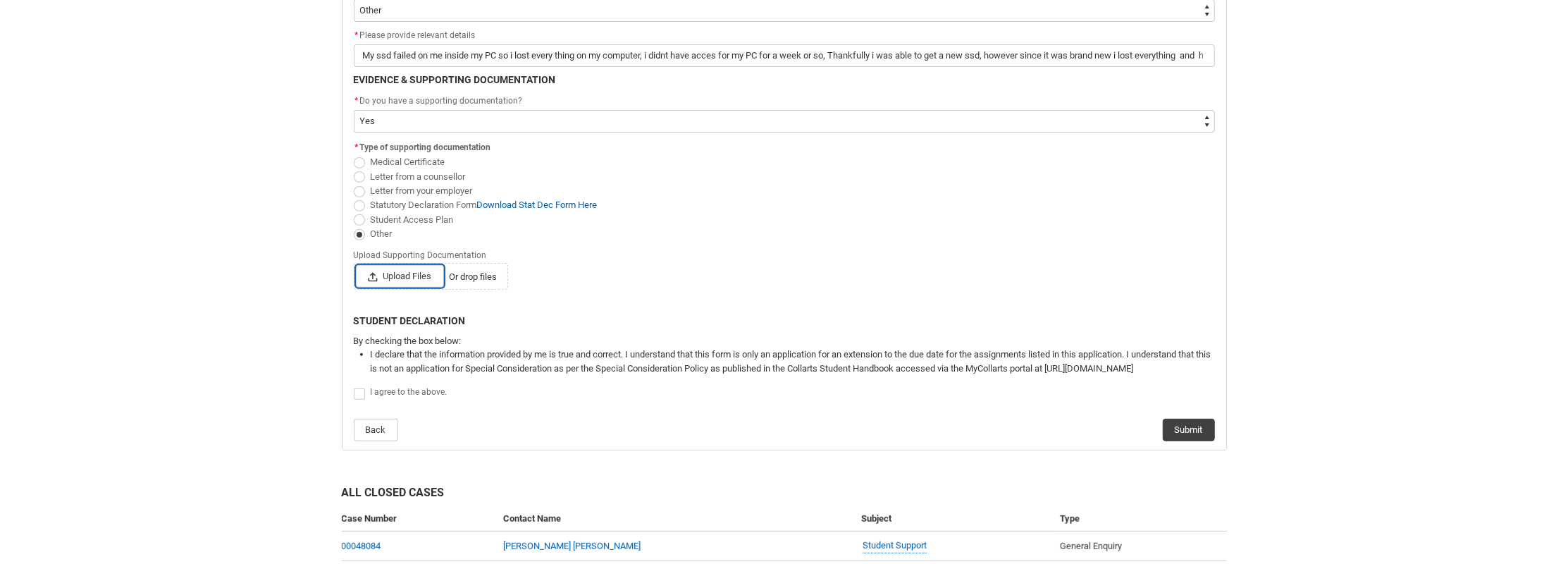
scroll to position [431, 0]
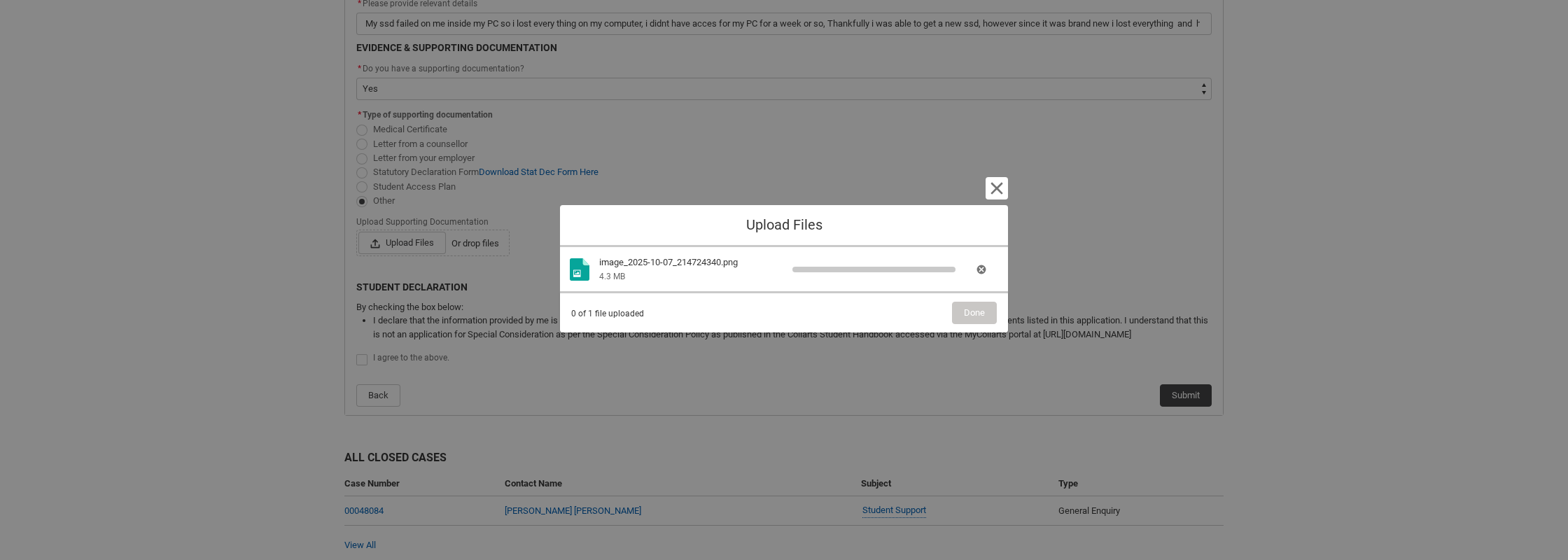
click at [393, 246] on div "Upload Files Cancel and close Image file image_2025-10-07_214724340.png 4.3 MB …" at bounding box center [784, 280] width 1568 height 560
click at [965, 320] on span "Done" at bounding box center [974, 312] width 21 height 21
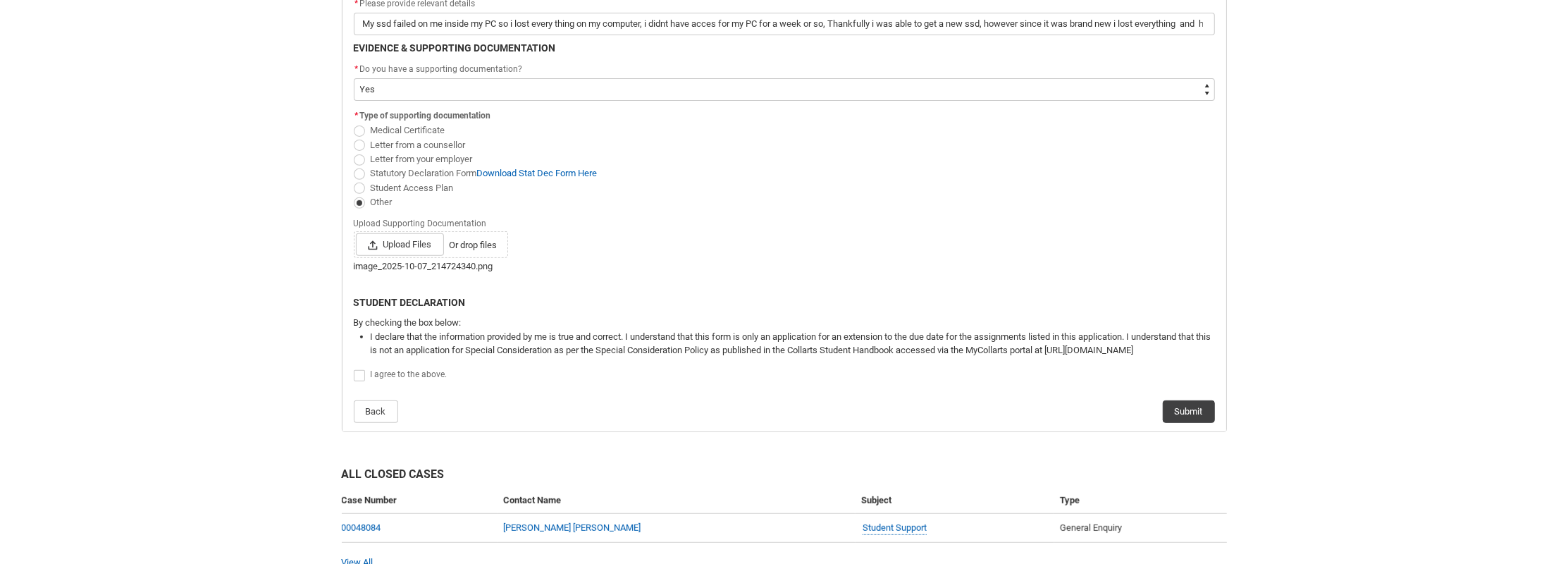
click at [364, 373] on span "Redu_Student_Request flow" at bounding box center [359, 375] width 11 height 11
click at [354, 369] on input "Redu_Student_Request flow" at bounding box center [353, 368] width 1 height 1
click at [1206, 419] on button "Submit" at bounding box center [1188, 411] width 52 height 22
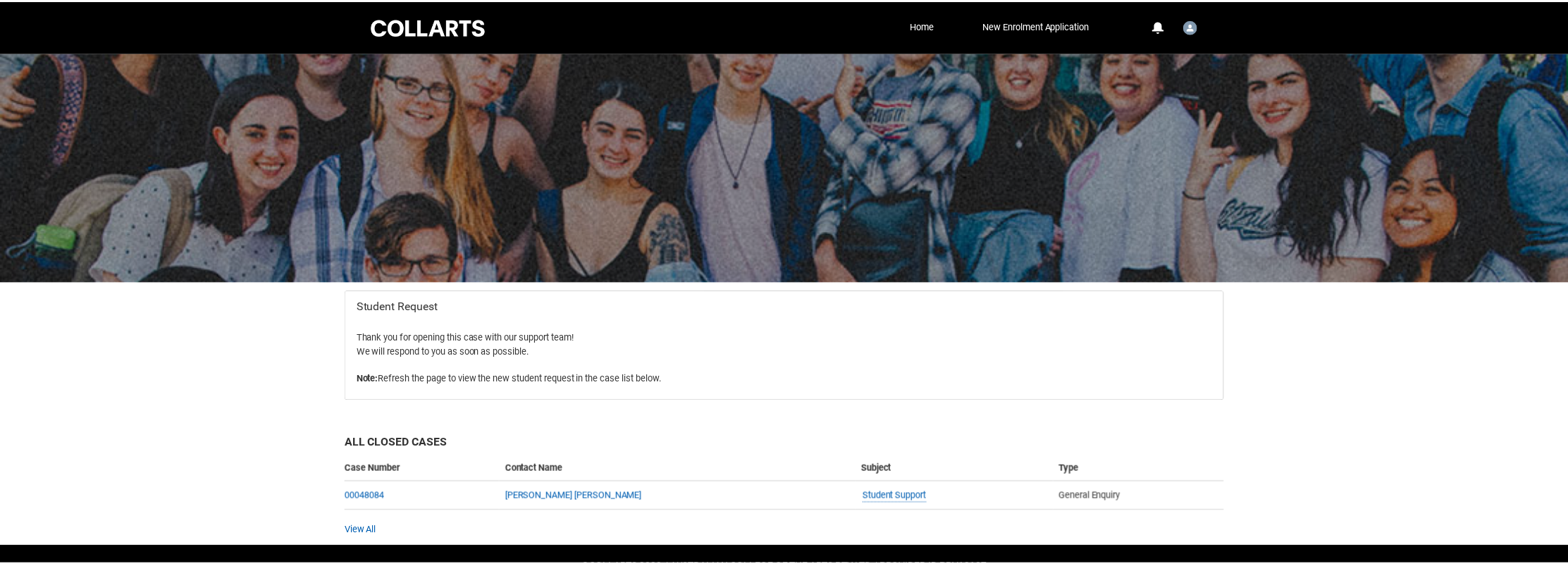
scroll to position [38, 0]
